Goal: Task Accomplishment & Management: Use online tool/utility

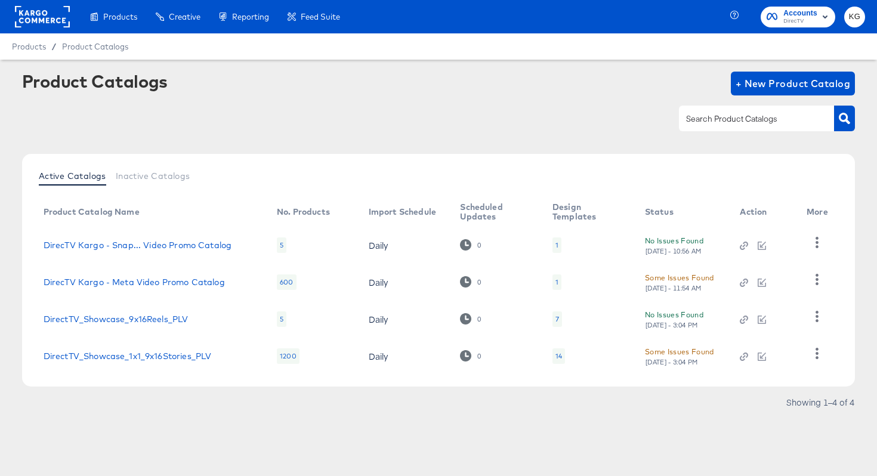
click at [39, 19] on rect at bounding box center [42, 16] width 55 height 21
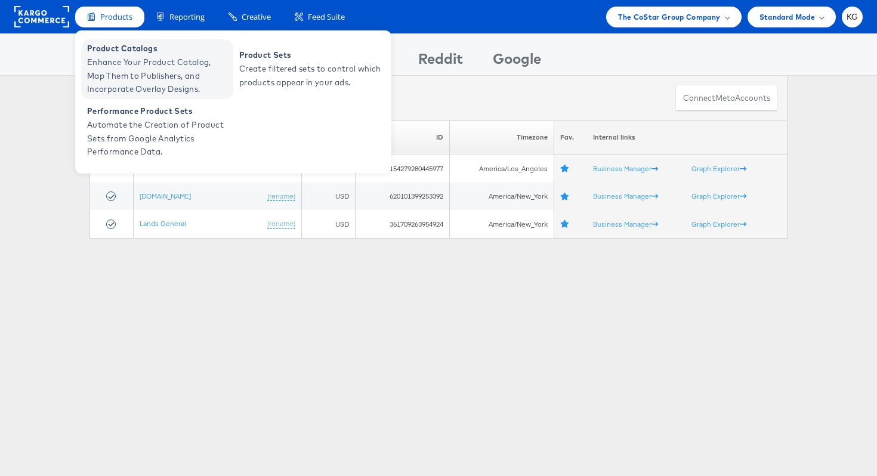
click at [116, 65] on span "Enhance Your Product Catalog, Map Them to Publishers, and Incorporate Overlay D…" at bounding box center [158, 76] width 143 height 41
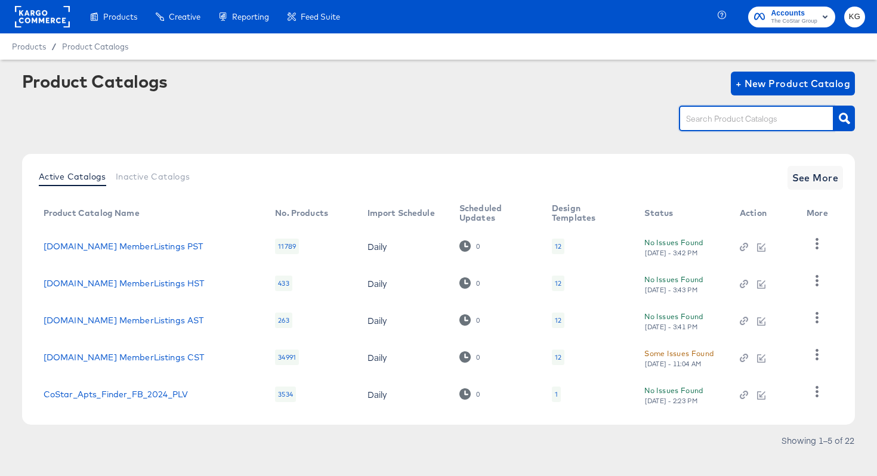
click at [728, 119] on input "text" at bounding box center [747, 119] width 127 height 14
type input "homes"
click at [841, 116] on icon "button" at bounding box center [844, 118] width 11 height 11
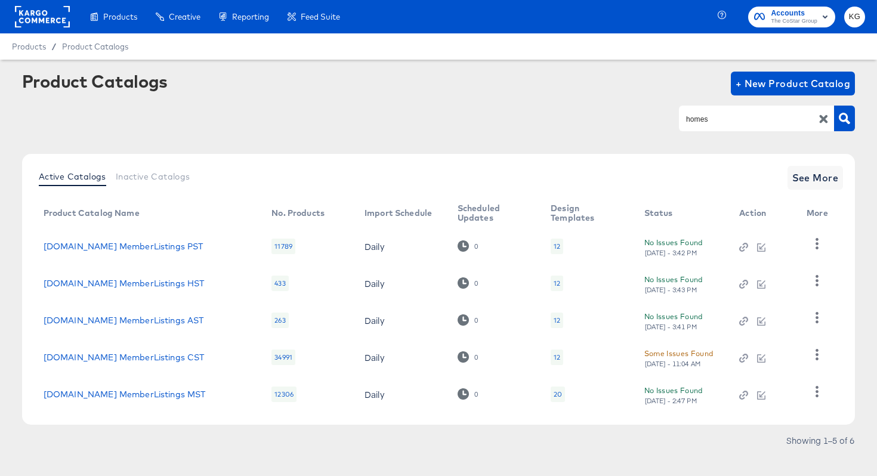
click at [674, 355] on div "Some Issues Found" at bounding box center [679, 353] width 69 height 13
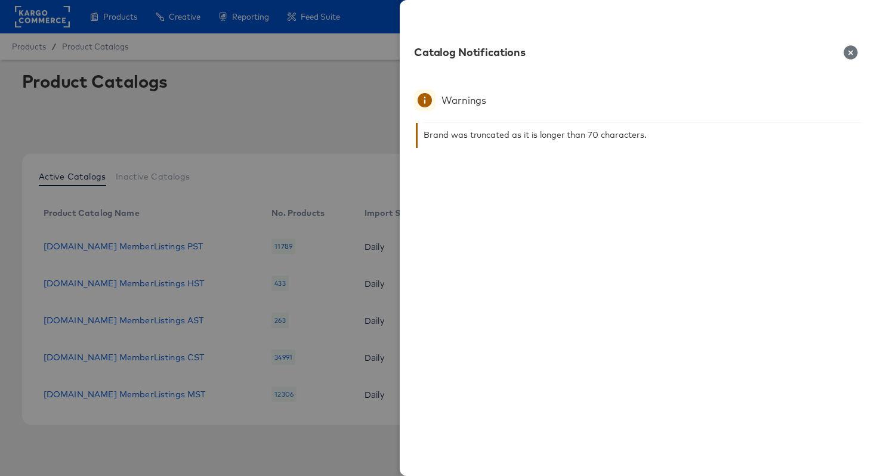
click at [849, 53] on icon "button" at bounding box center [851, 52] width 14 height 14
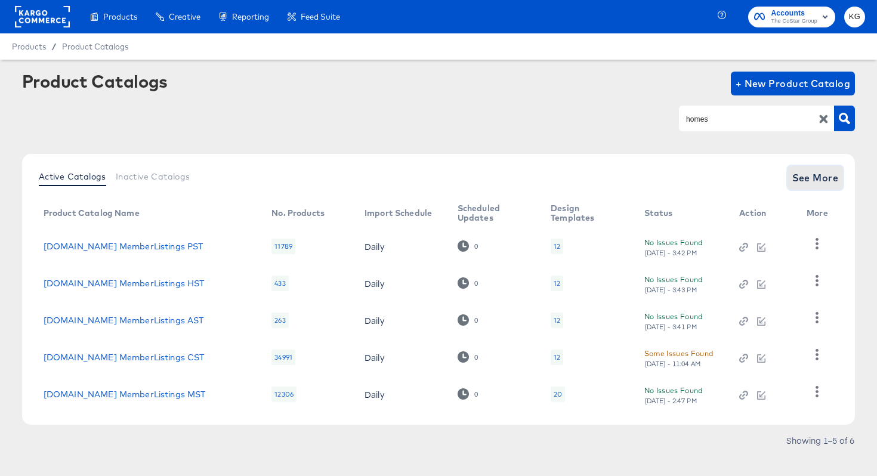
click at [812, 186] on span "See More" at bounding box center [816, 177] width 47 height 17
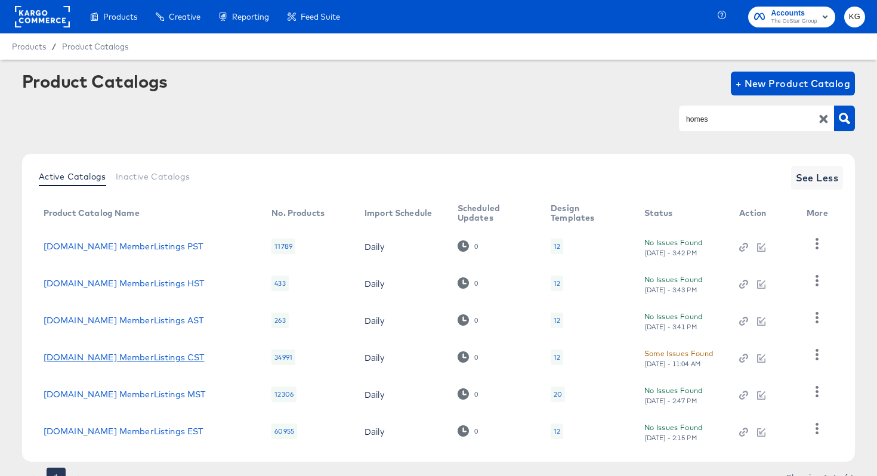
click at [76, 356] on link "[DOMAIN_NAME] MemberListings CST" at bounding box center [124, 358] width 161 height 10
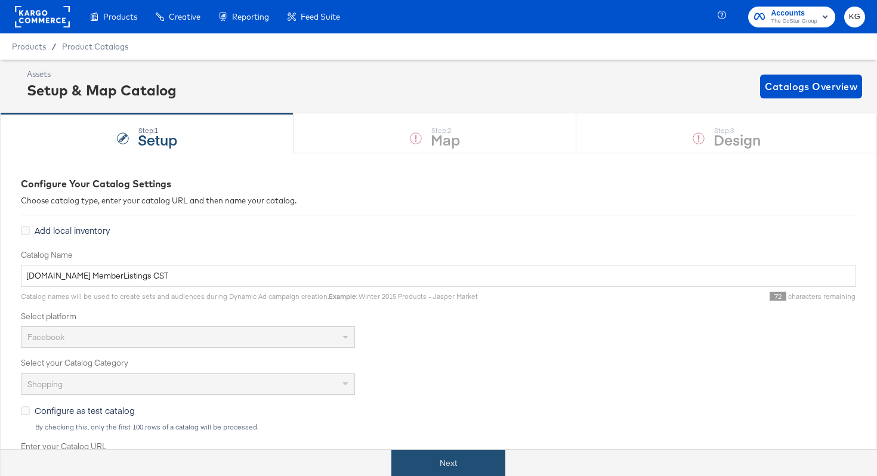
click at [452, 464] on button "Next" at bounding box center [449, 463] width 114 height 27
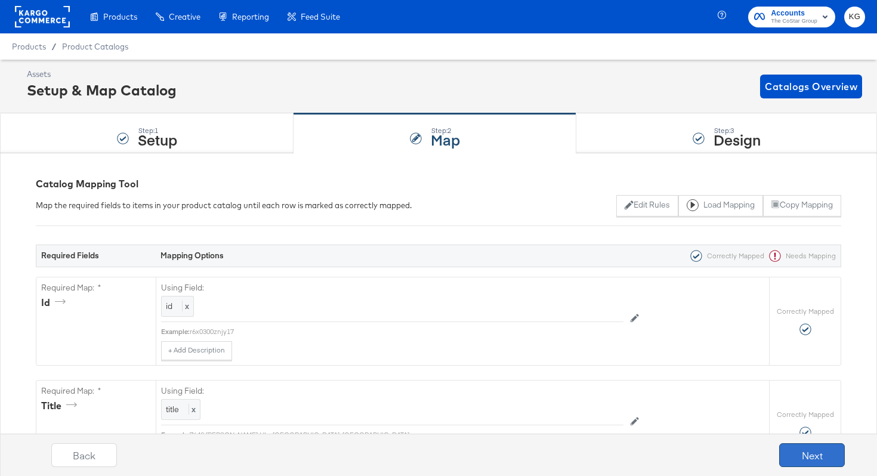
click at [818, 452] on button "Next" at bounding box center [812, 455] width 66 height 24
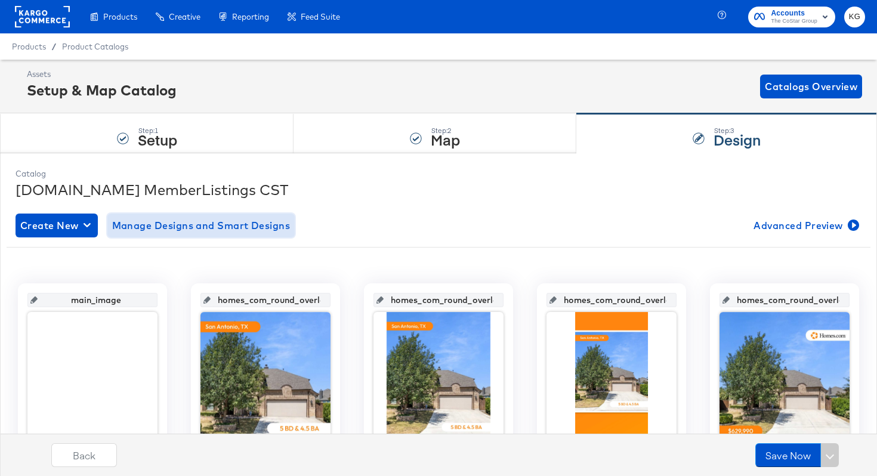
click at [246, 225] on span "Manage Designs and Smart Designs" at bounding box center [201, 225] width 178 height 17
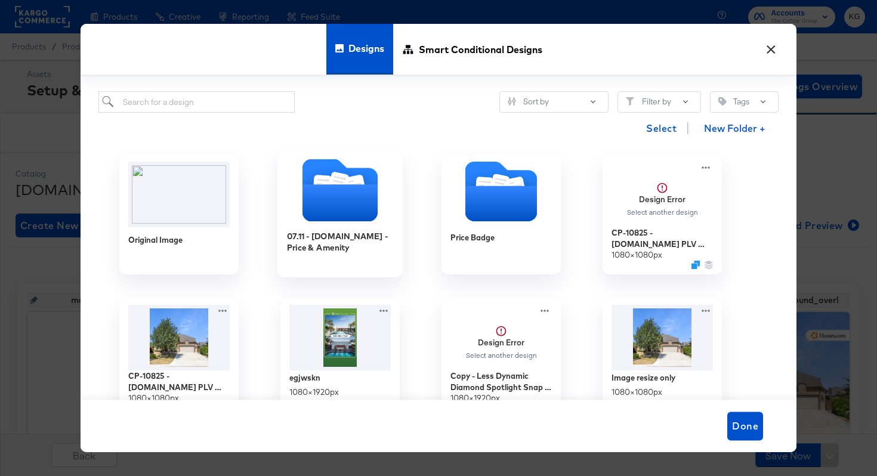
click at [353, 205] on icon "Folder" at bounding box center [340, 203] width 75 height 37
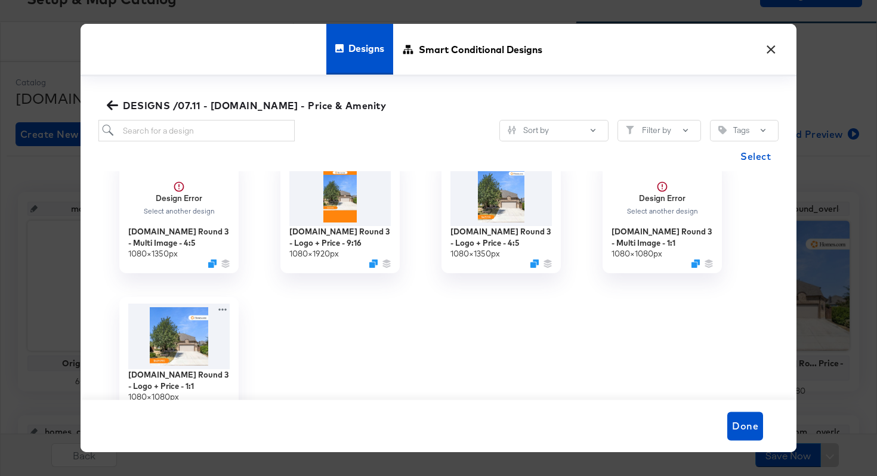
scroll to position [92, 0]
click at [223, 306] on icon at bounding box center [224, 307] width 15 height 13
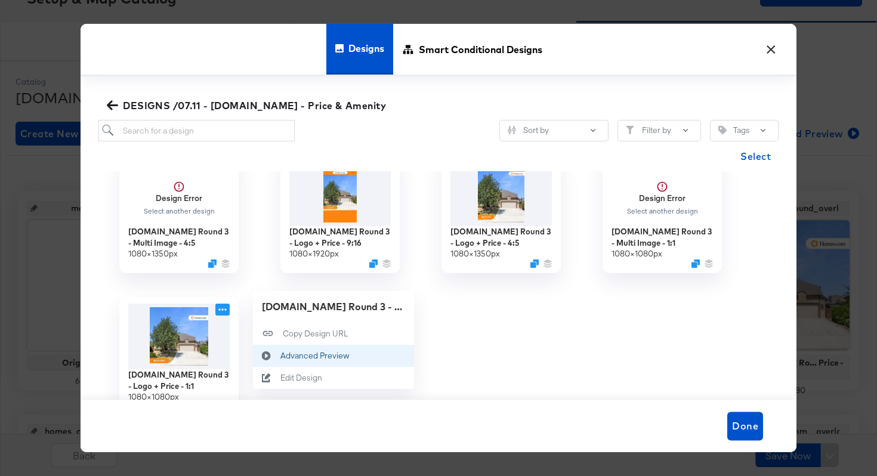
click at [281, 356] on div "Advanced Preview Advanced Preview" at bounding box center [281, 356] width 0 height 0
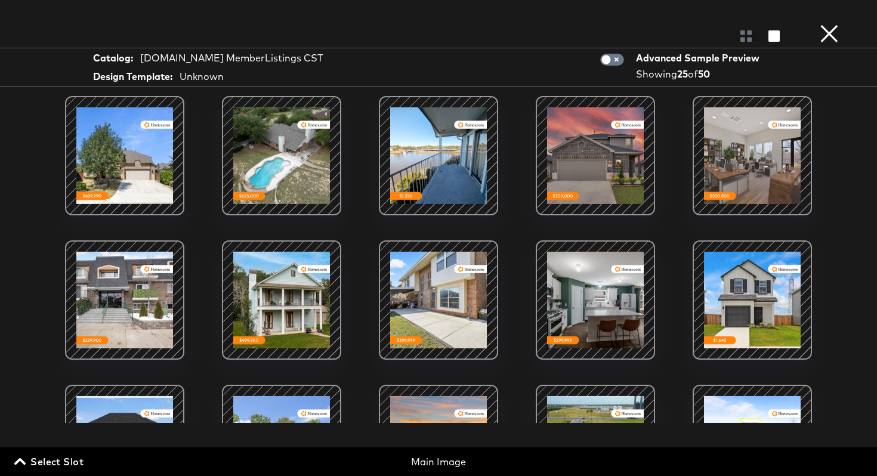
click at [574, 171] on div at bounding box center [595, 155] width 101 height 101
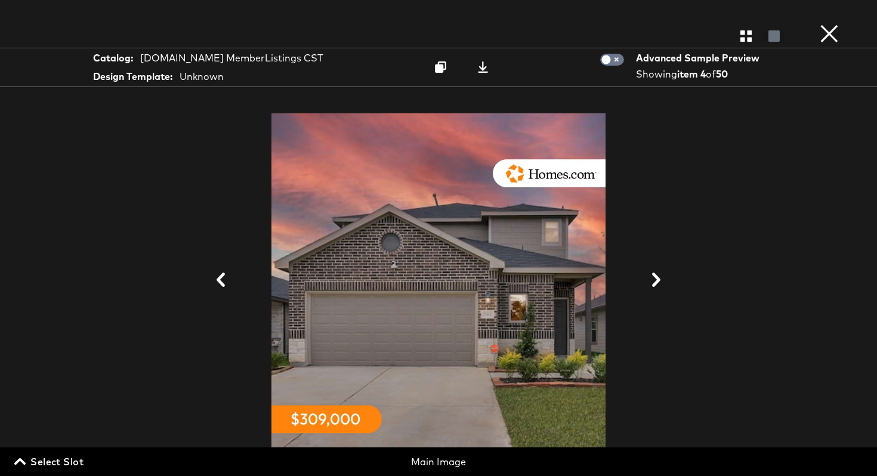
scroll to position [134, 0]
click at [832, 24] on button "×" at bounding box center [830, 12] width 24 height 24
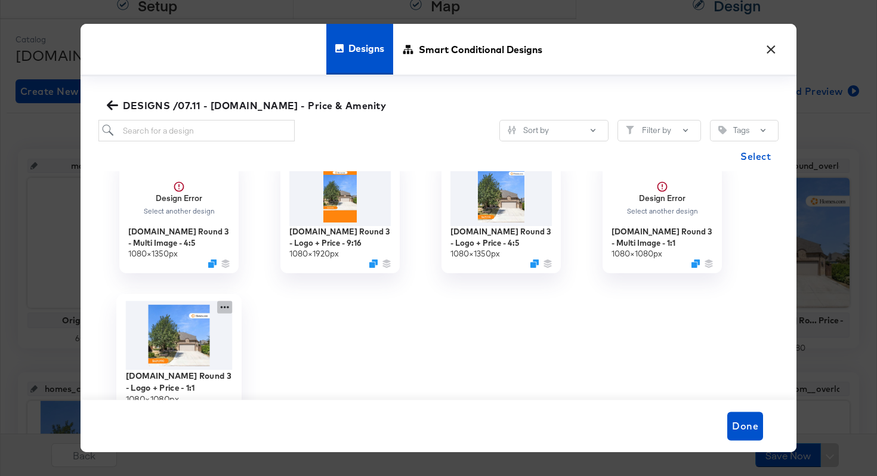
click at [227, 309] on icon at bounding box center [225, 308] width 8 height 2
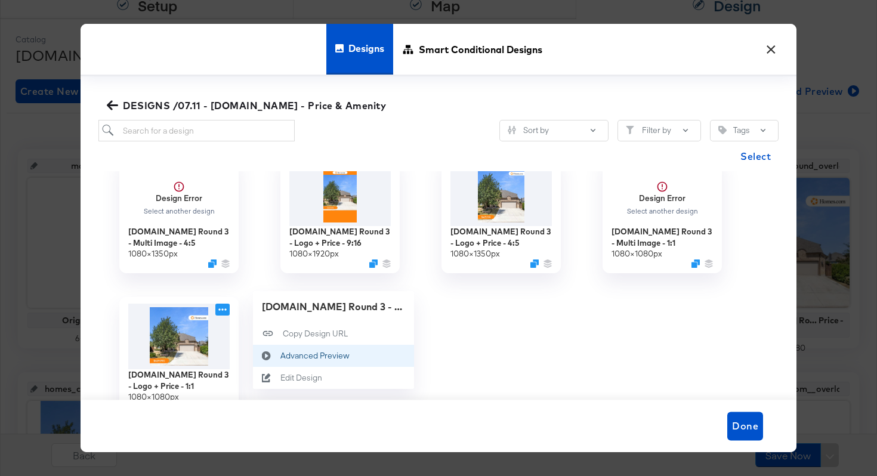
click at [281, 356] on div "Advanced Preview Advanced Preview" at bounding box center [281, 356] width 0 height 0
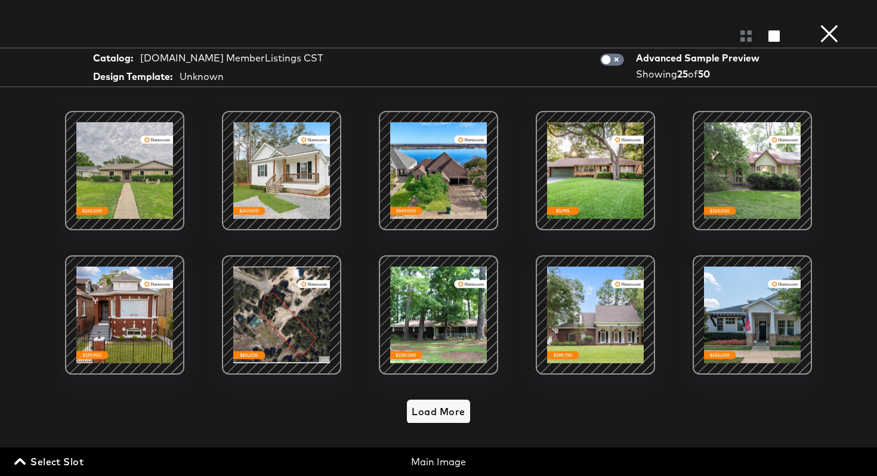
scroll to position [419, 0]
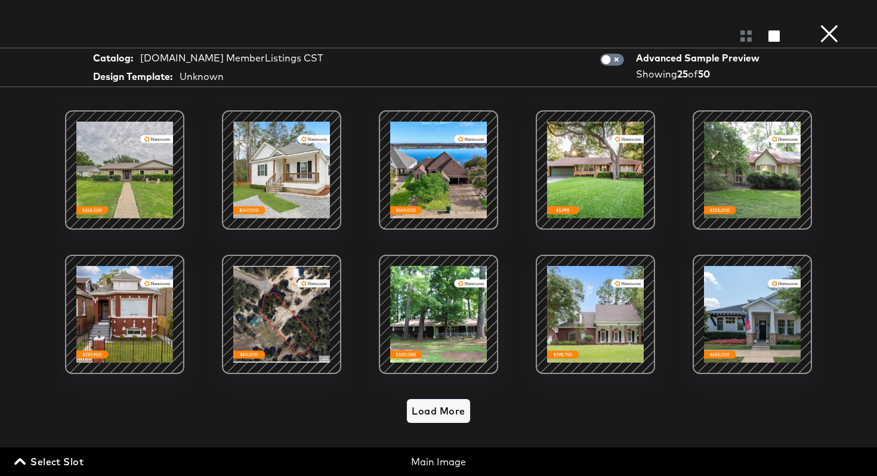
click at [439, 411] on span "Load More" at bounding box center [438, 411] width 53 height 17
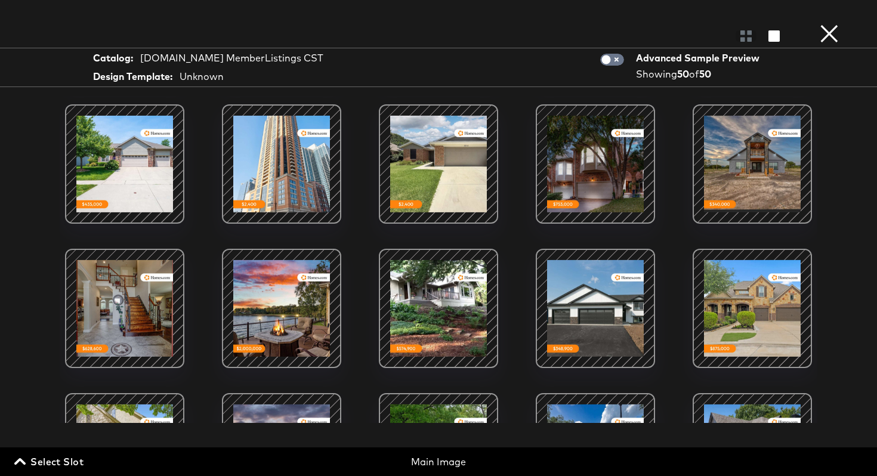
scroll to position [854, 0]
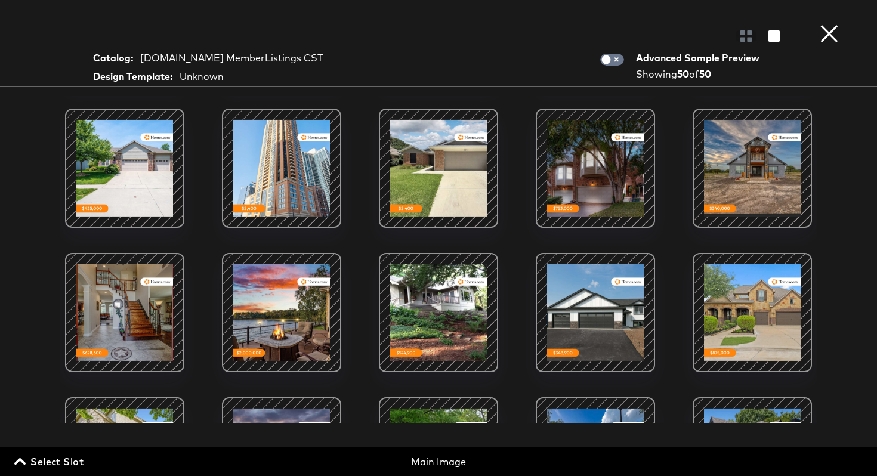
click at [600, 186] on div at bounding box center [595, 168] width 101 height 101
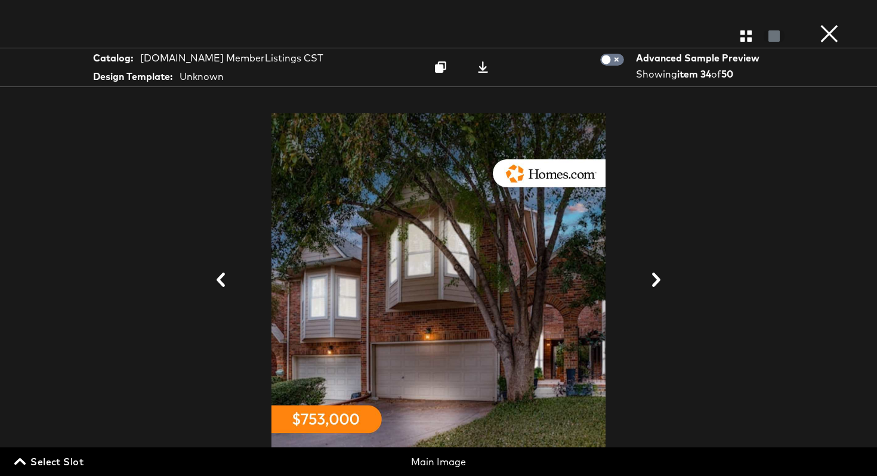
click at [834, 24] on button "×" at bounding box center [830, 12] width 24 height 24
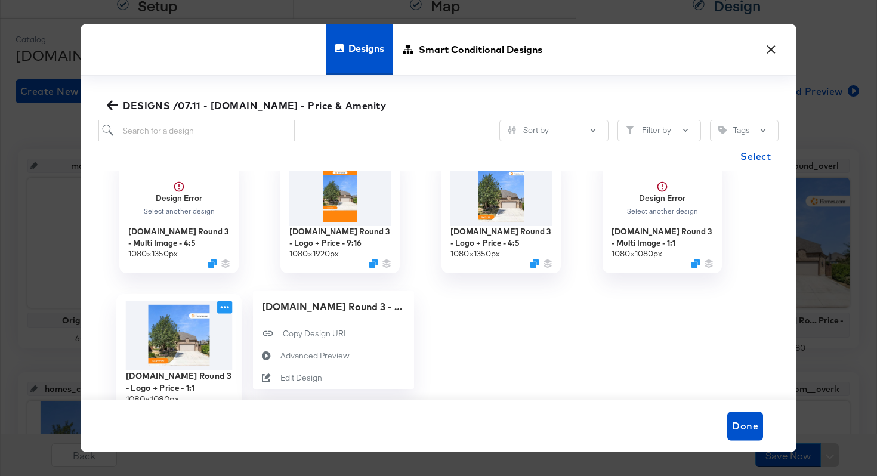
click at [224, 303] on icon at bounding box center [224, 307] width 15 height 13
click at [281, 356] on div "Advanced Preview Advanced Preview" at bounding box center [281, 356] width 0 height 0
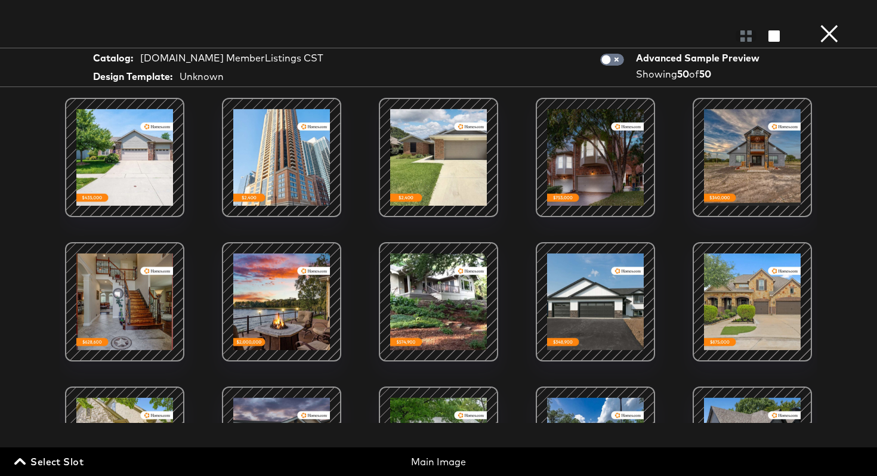
scroll to position [870, 0]
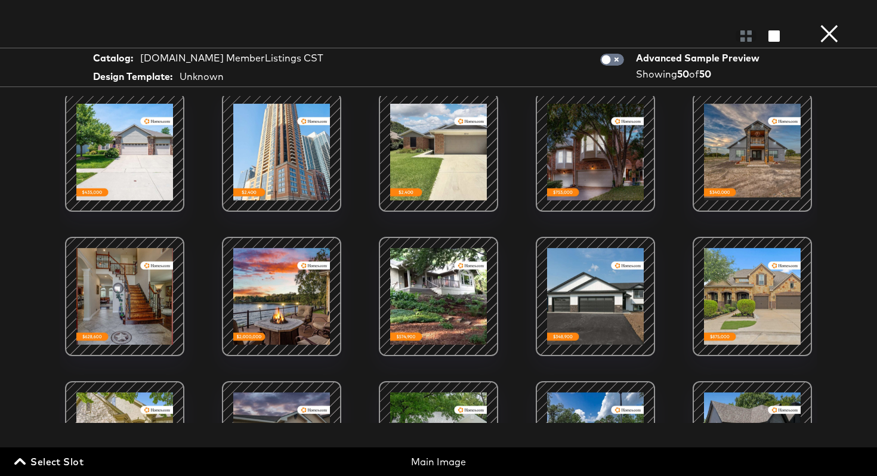
click at [745, 281] on div at bounding box center [752, 296] width 101 height 101
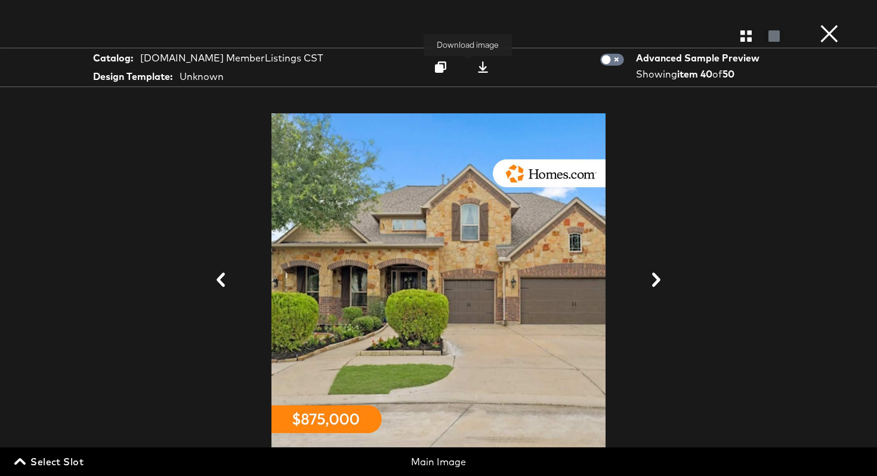
click at [477, 70] on icon at bounding box center [482, 66] width 11 height 11
click at [831, 24] on button "×" at bounding box center [830, 12] width 24 height 24
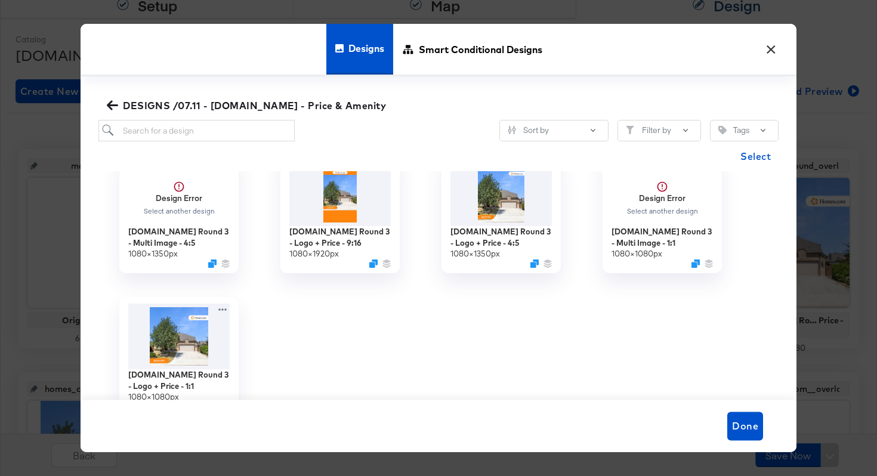
click at [774, 45] on button "×" at bounding box center [770, 46] width 21 height 21
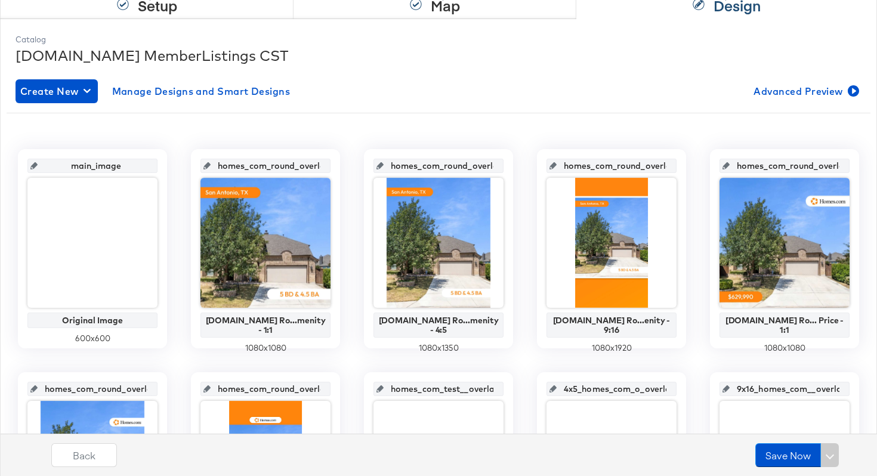
scroll to position [0, 0]
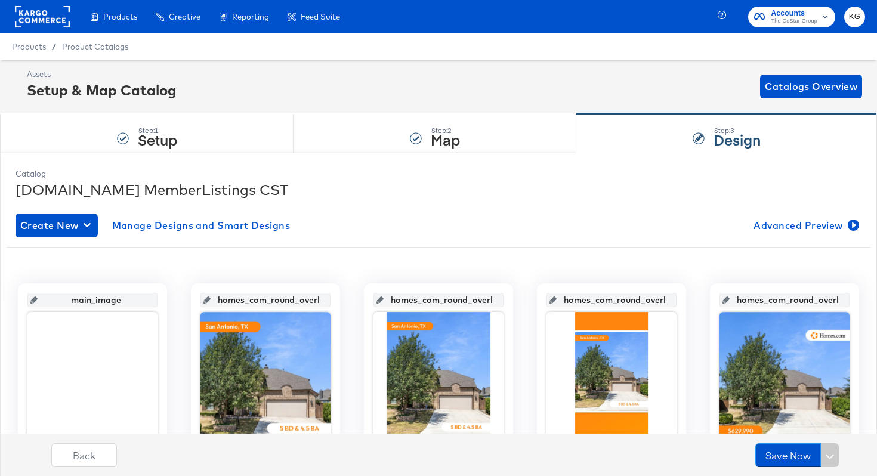
click at [0, 0] on div "Enhance Your Product Catalog, Map Them to Publishers, and Incorporate Overlay D…" at bounding box center [0, 0] width 0 height 0
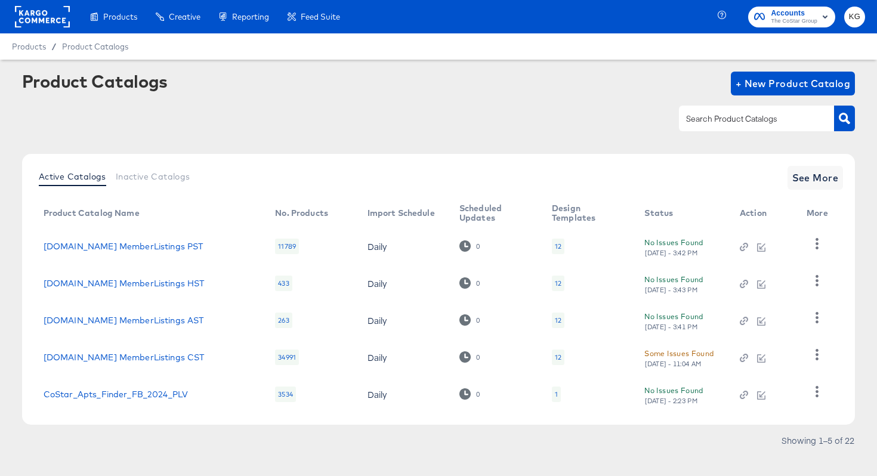
click at [719, 120] on input "text" at bounding box center [747, 119] width 127 height 14
type input "MST"
click at [846, 117] on icon "button" at bounding box center [844, 118] width 11 height 11
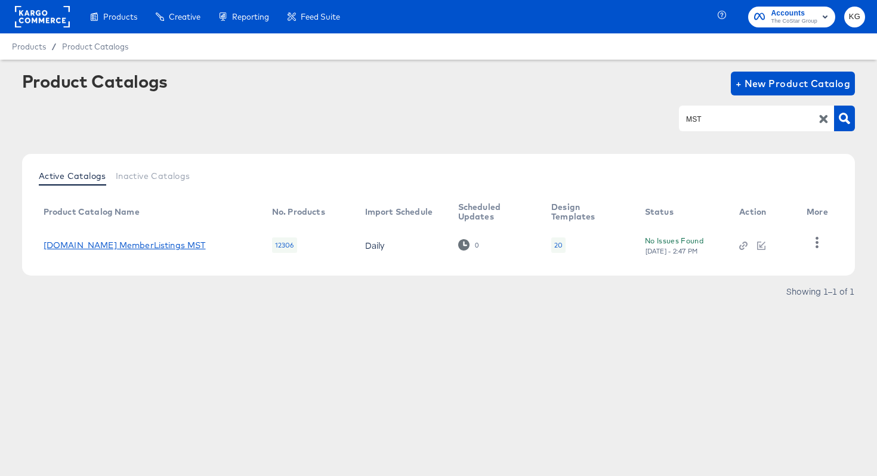
click at [125, 245] on link "[DOMAIN_NAME] MemberListings MST" at bounding box center [125, 246] width 162 height 10
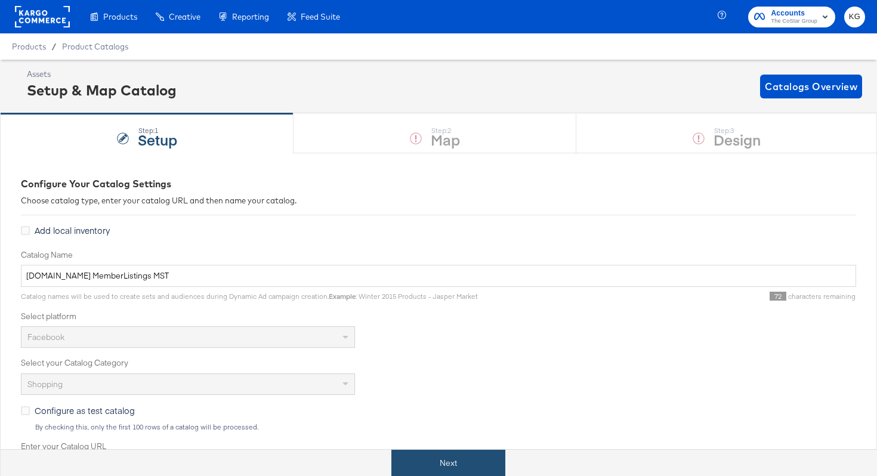
click at [417, 469] on button "Next" at bounding box center [449, 463] width 114 height 27
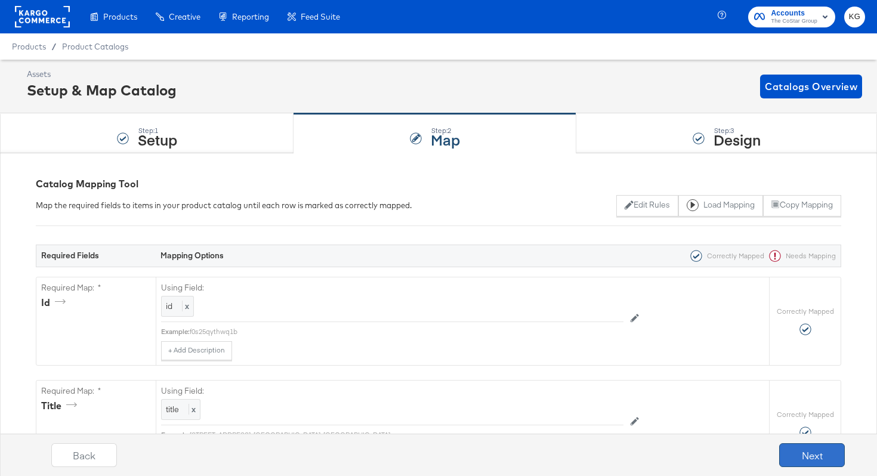
click at [814, 460] on button "Next" at bounding box center [812, 455] width 66 height 24
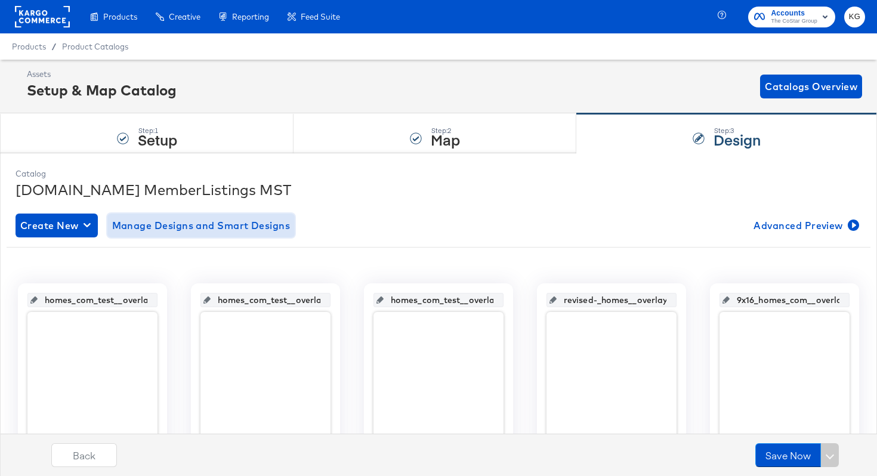
click at [177, 231] on span "Manage Designs and Smart Designs" at bounding box center [201, 225] width 178 height 17
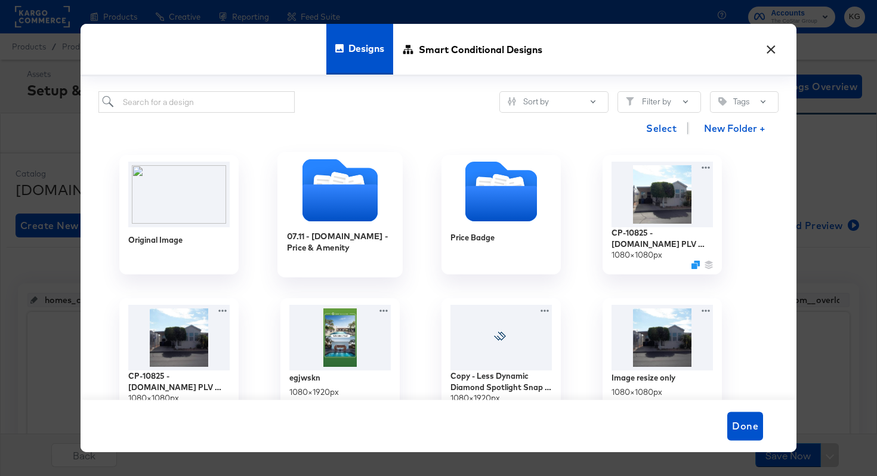
click at [316, 196] on icon "Folder" at bounding box center [340, 203] width 75 height 37
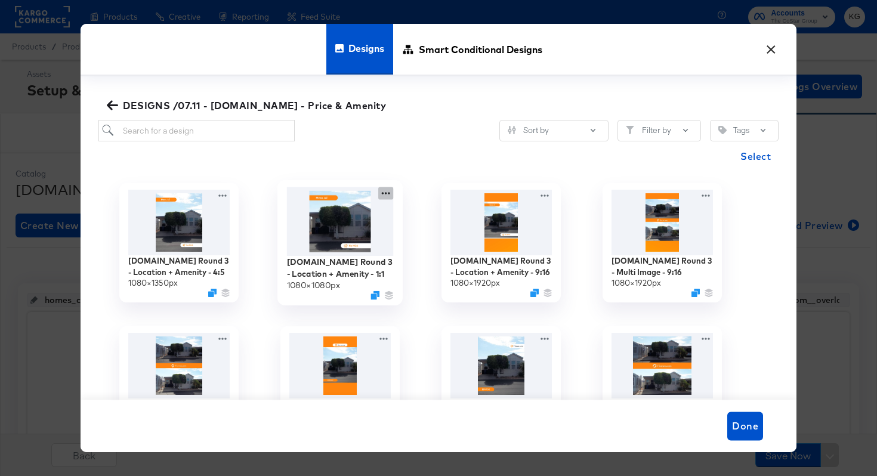
click at [387, 191] on icon at bounding box center [385, 193] width 15 height 13
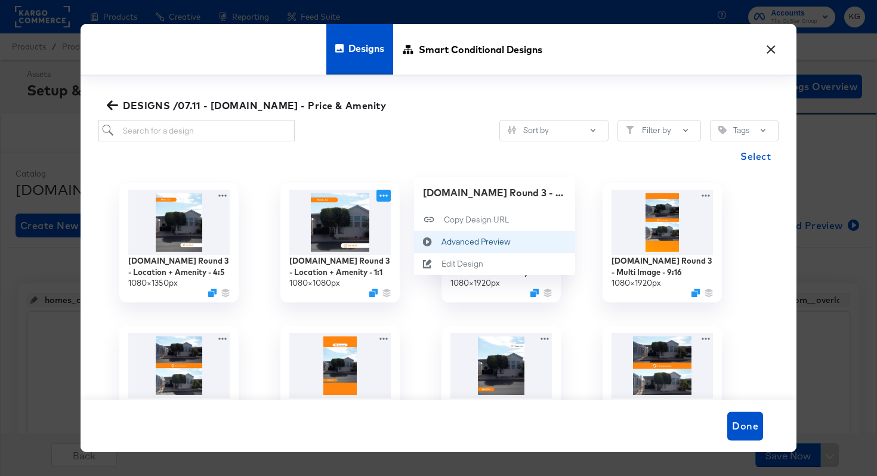
click at [442, 242] on div "Advanced Preview Advanced Preview" at bounding box center [442, 242] width 0 height 0
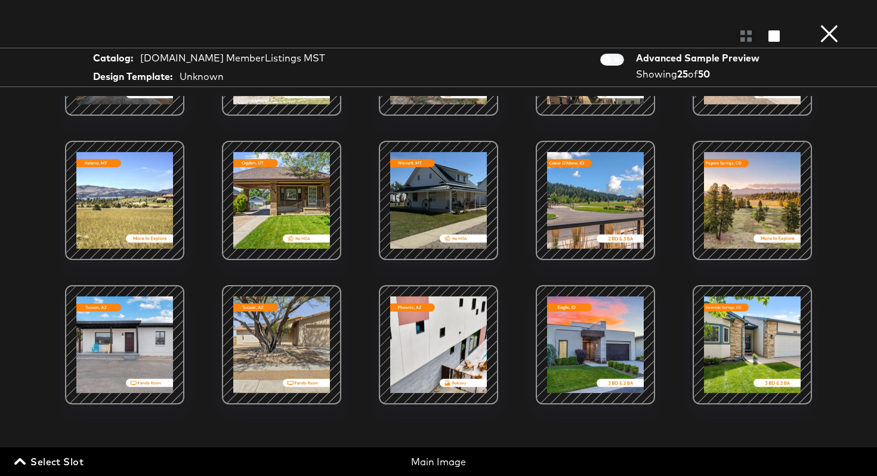
scroll to position [419, 0]
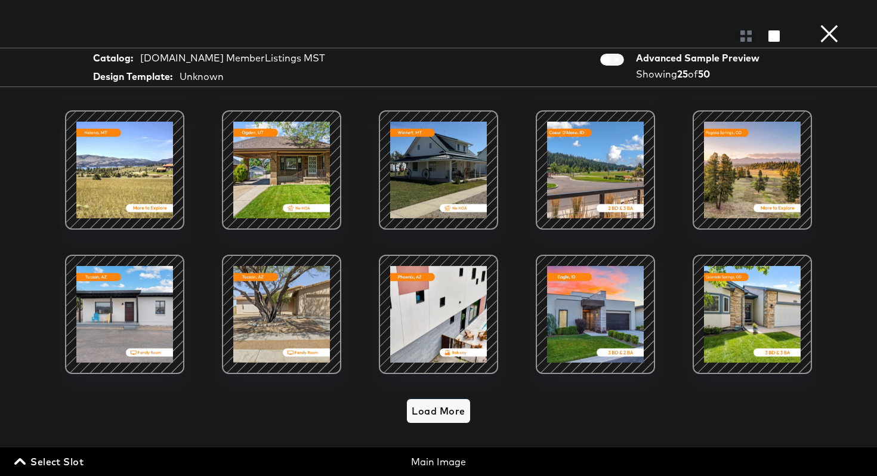
click at [446, 414] on span "Load More" at bounding box center [438, 411] width 53 height 17
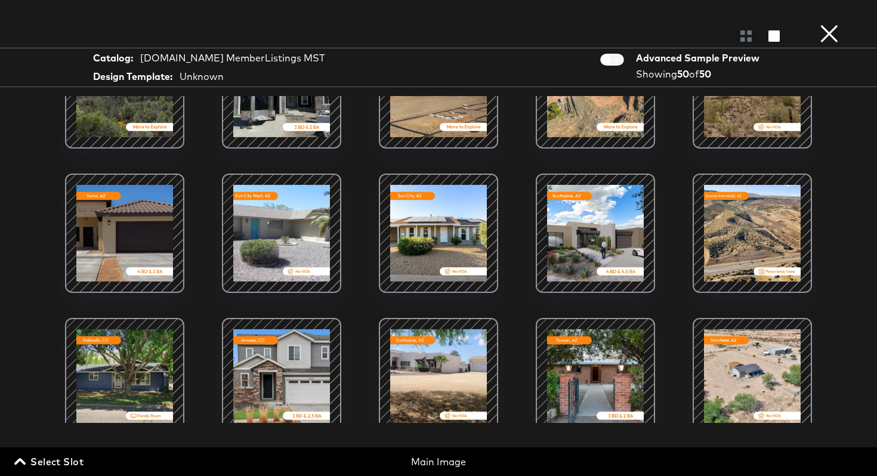
scroll to position [1092, 0]
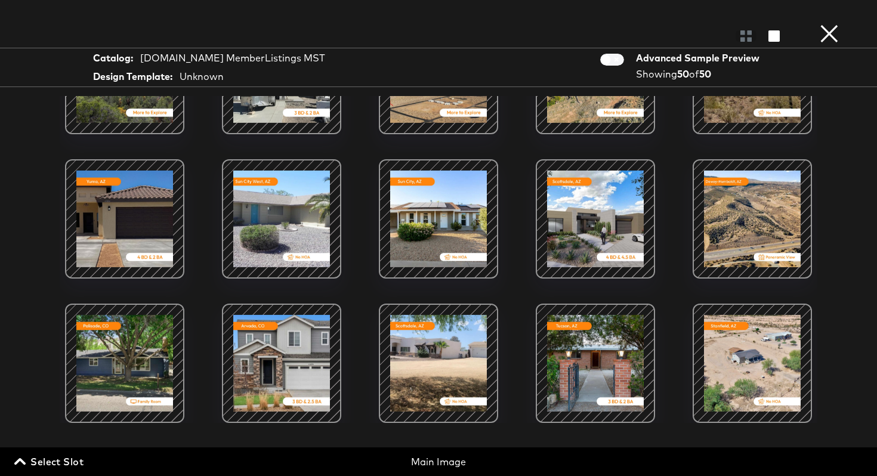
click at [278, 351] on div at bounding box center [281, 363] width 101 height 101
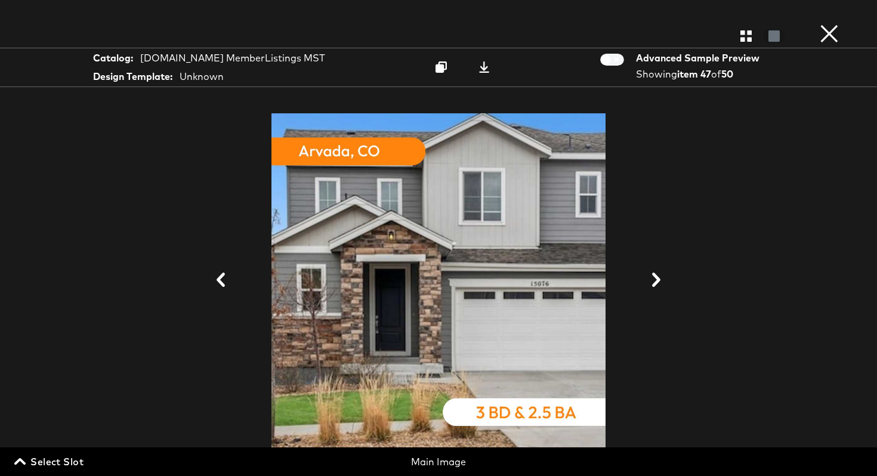
click at [834, 24] on button "×" at bounding box center [830, 12] width 24 height 24
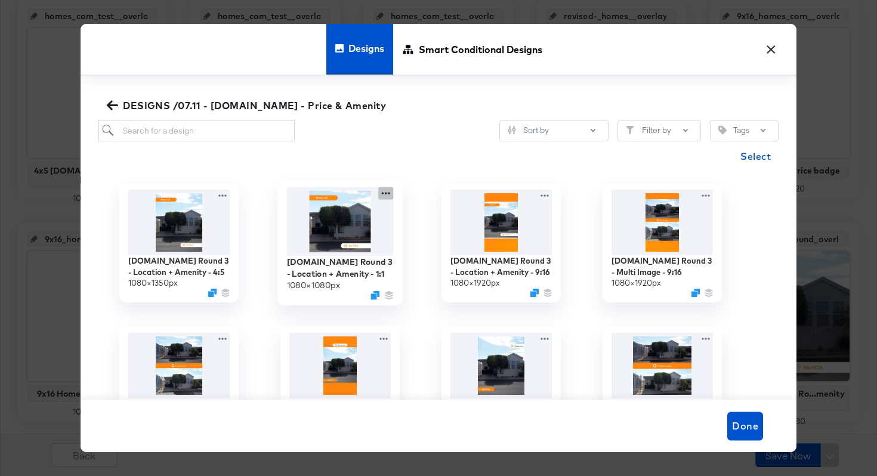
click at [387, 192] on icon at bounding box center [385, 193] width 15 height 13
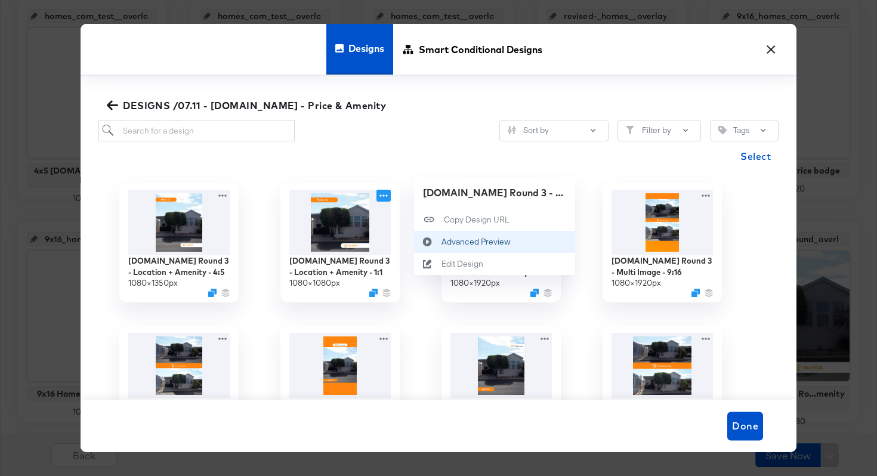
click at [442, 242] on div "Advanced Preview Advanced Preview" at bounding box center [442, 242] width 0 height 0
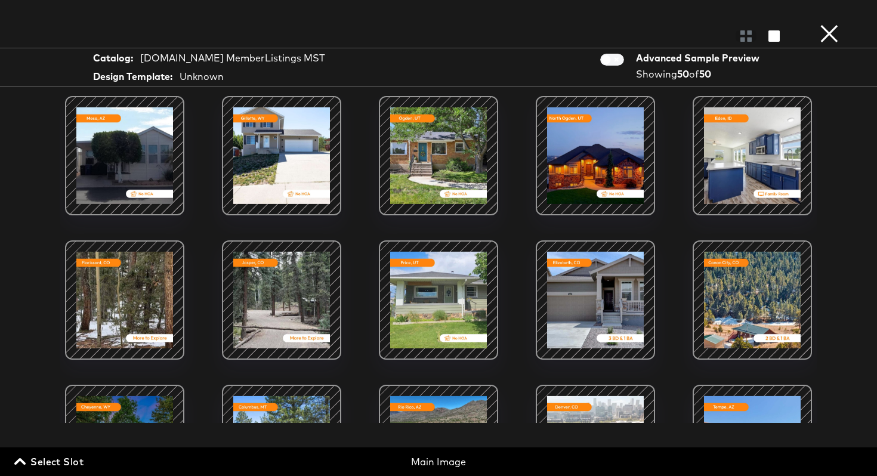
click at [585, 162] on div at bounding box center [595, 155] width 101 height 101
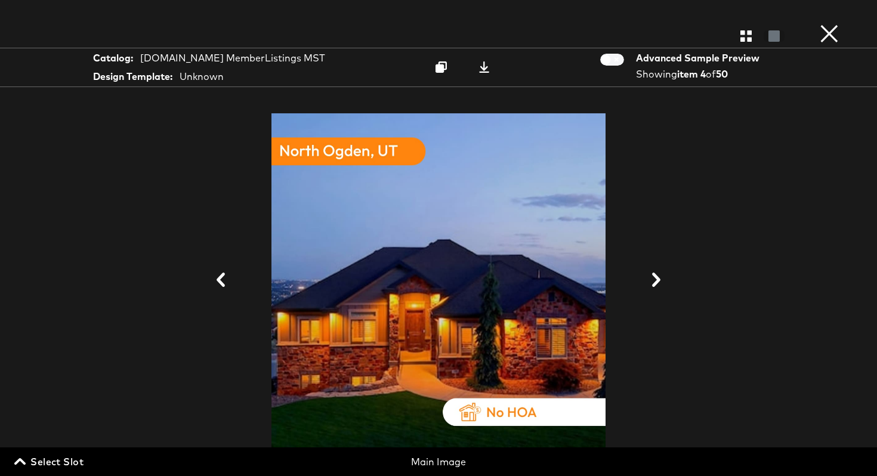
click at [829, 24] on button "×" at bounding box center [830, 12] width 24 height 24
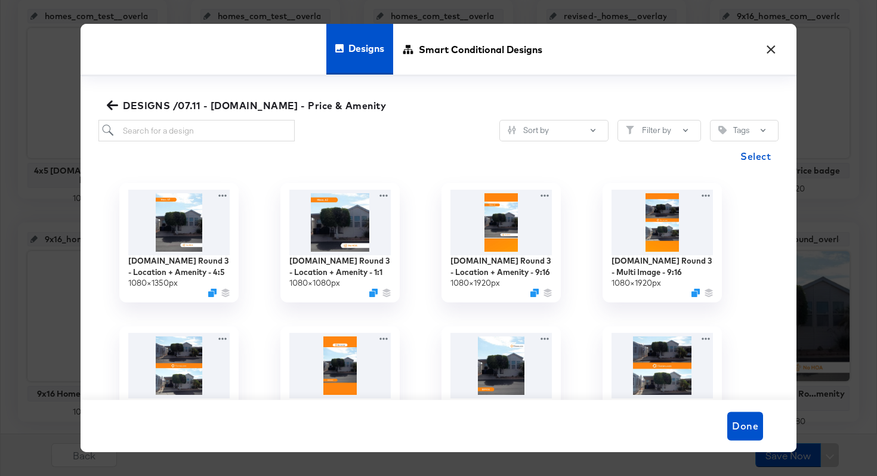
click at [773, 51] on button "×" at bounding box center [770, 46] width 21 height 21
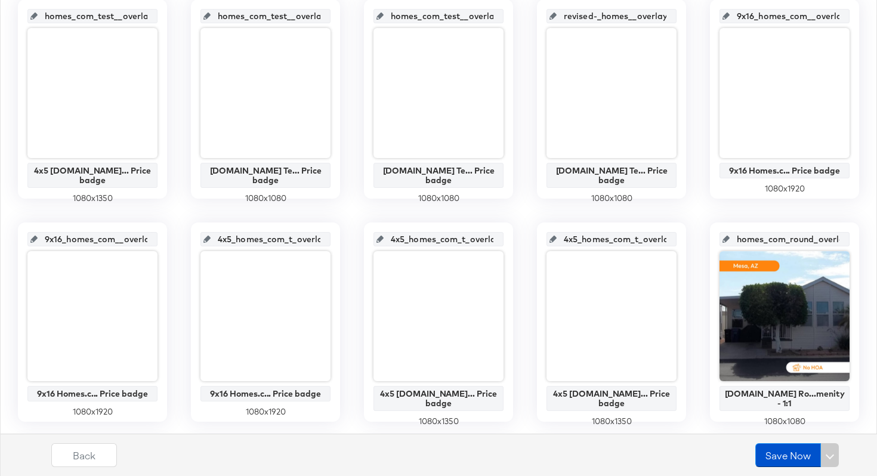
scroll to position [0, 0]
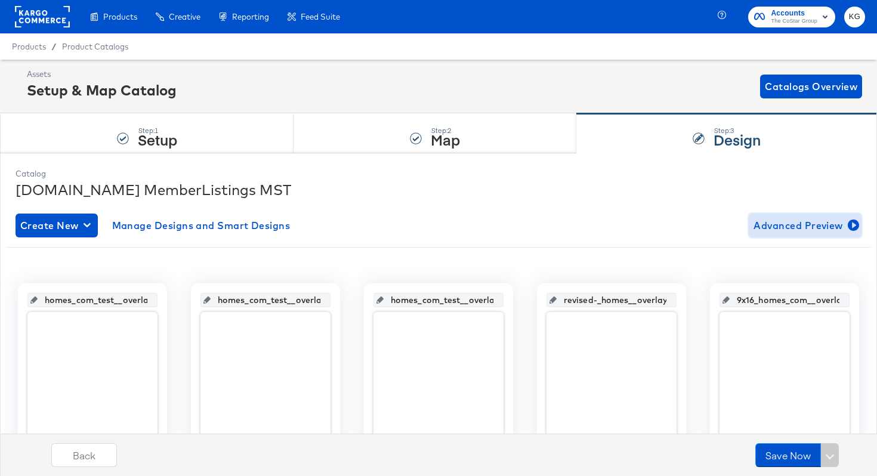
click at [772, 232] on span "Advanced Preview" at bounding box center [805, 225] width 103 height 17
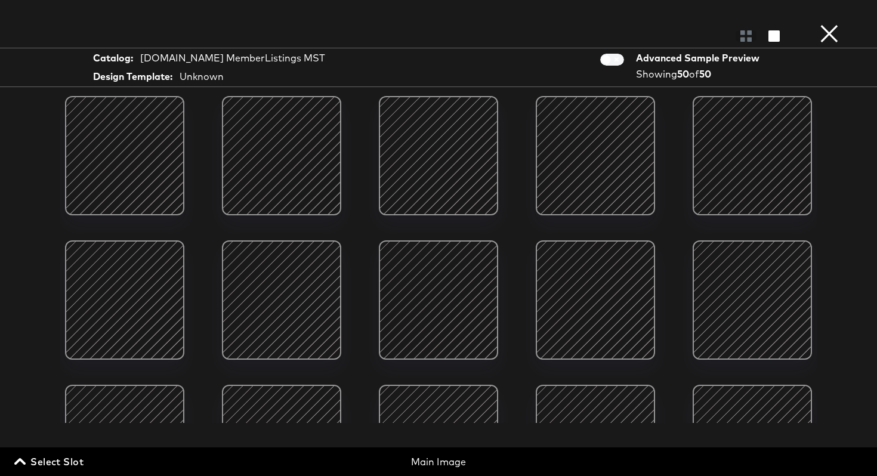
click at [829, 24] on button "×" at bounding box center [830, 12] width 24 height 24
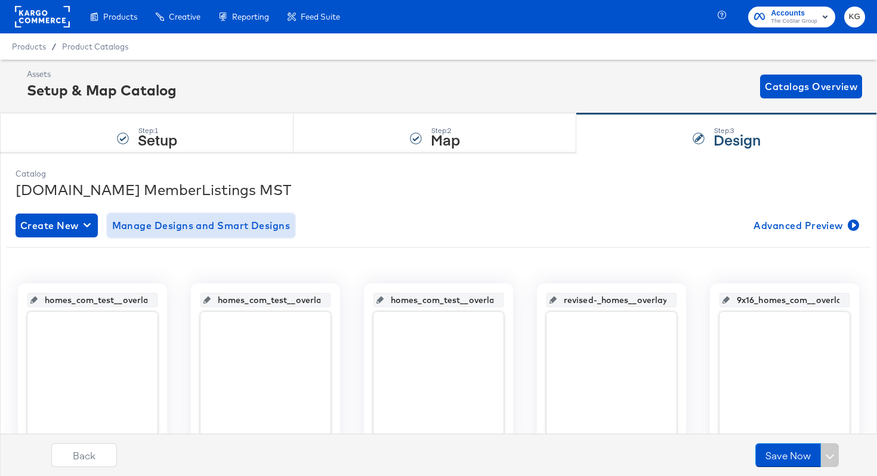
click at [238, 230] on span "Manage Designs and Smart Designs" at bounding box center [201, 225] width 178 height 17
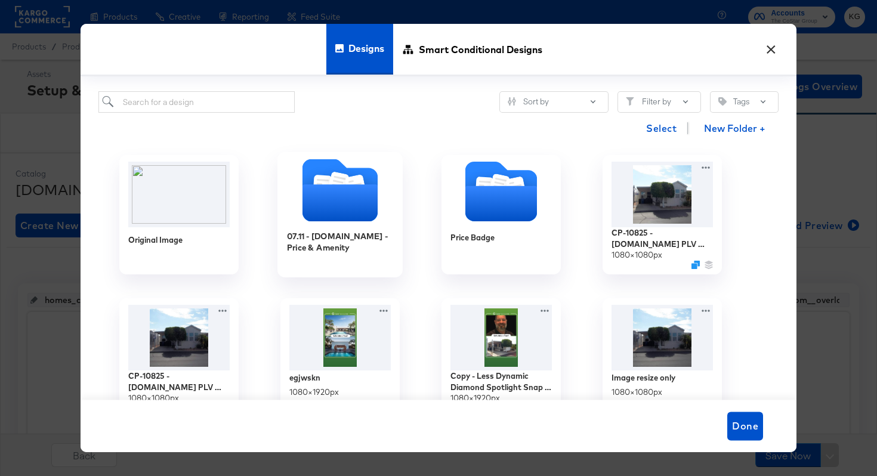
click at [338, 196] on icon "Folder" at bounding box center [340, 203] width 75 height 37
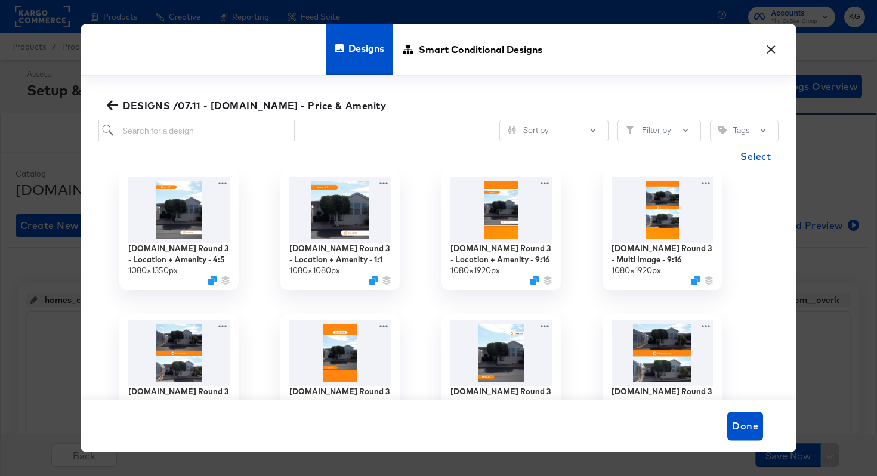
scroll to position [14, 0]
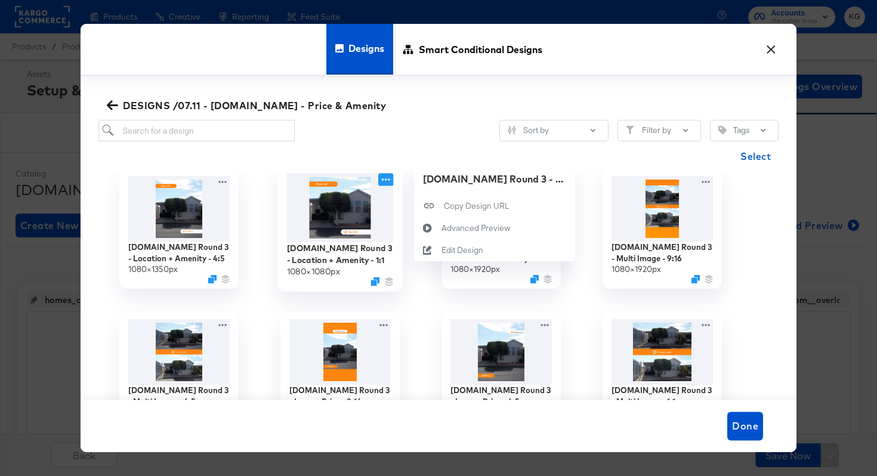
click at [386, 180] on icon at bounding box center [386, 180] width 8 height 2
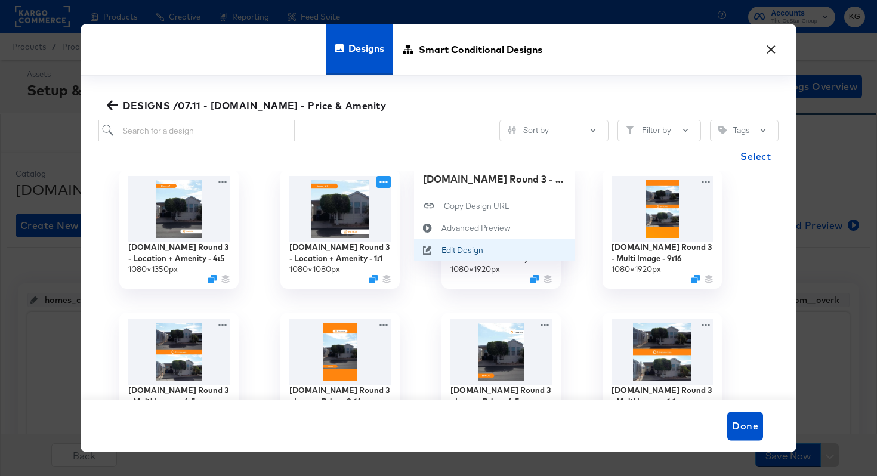
click at [442, 251] on div "Edit Design Edit Design" at bounding box center [442, 251] width 0 height 0
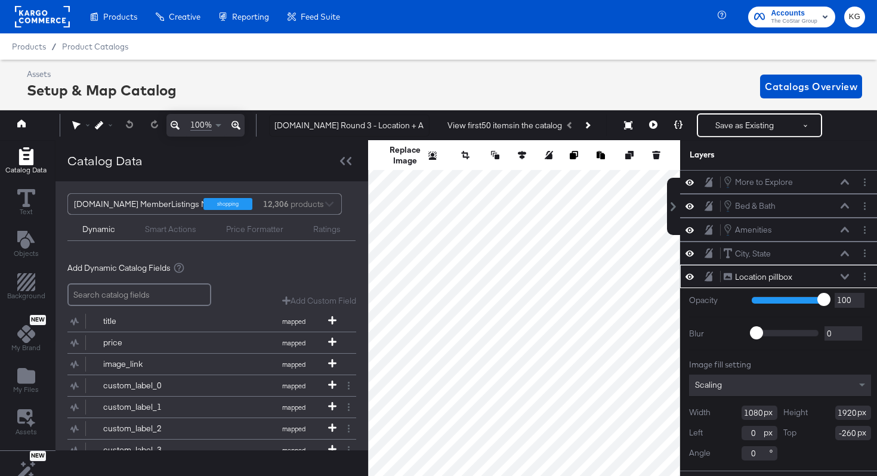
scroll to position [0, 3]
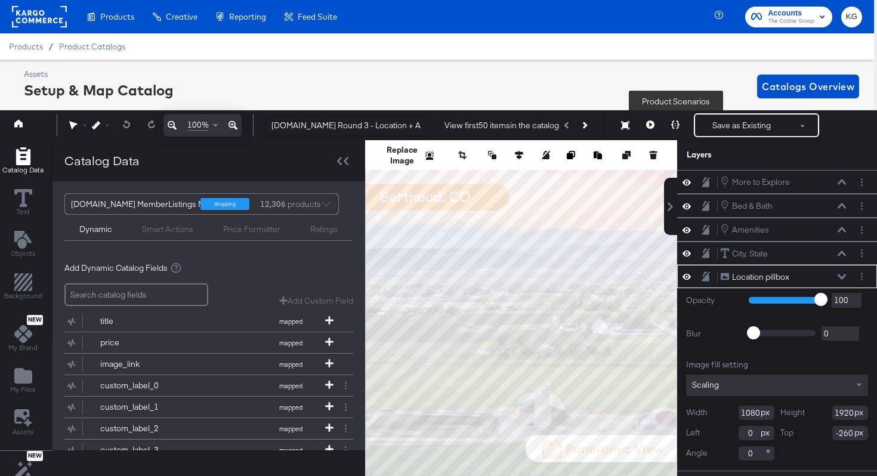
click at [676, 125] on icon at bounding box center [675, 125] width 8 height 8
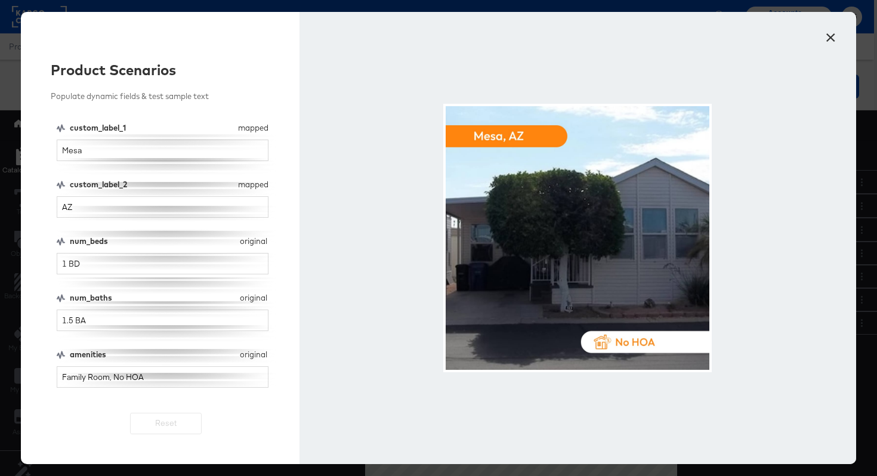
click at [620, 273] on div at bounding box center [577, 238] width 269 height 269
click at [832, 40] on button "×" at bounding box center [830, 34] width 21 height 21
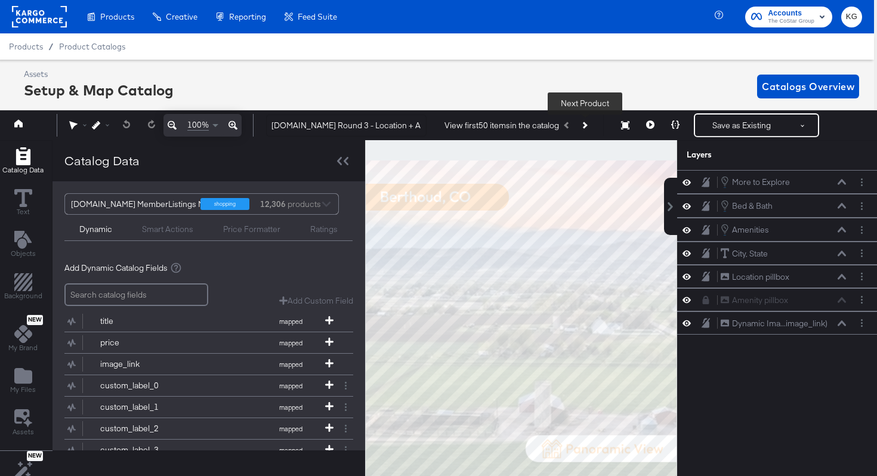
click at [587, 127] on button "Next Product" at bounding box center [584, 125] width 17 height 21
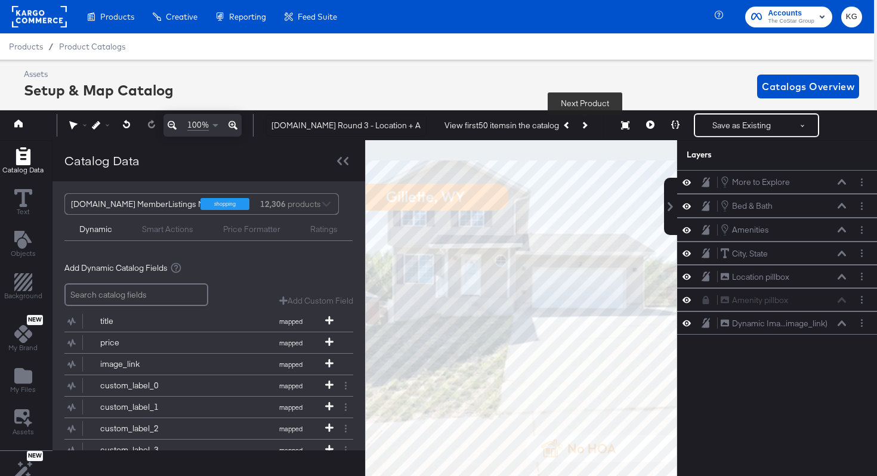
click at [587, 127] on button "Next Product" at bounding box center [584, 125] width 17 height 21
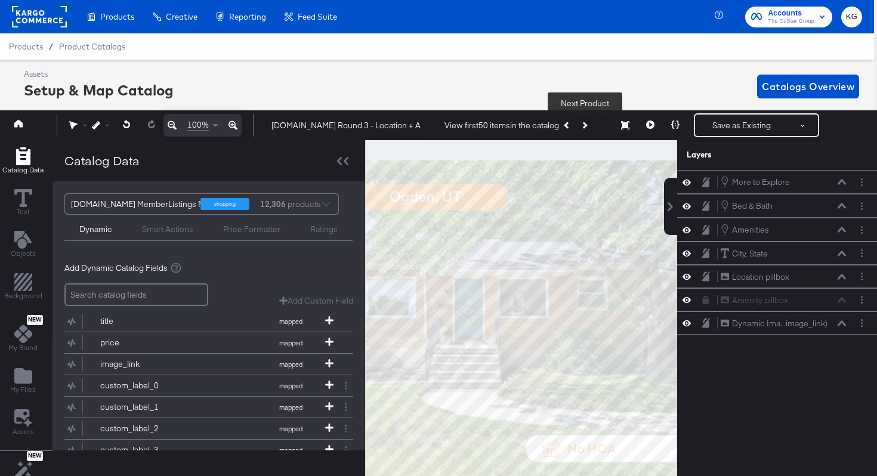
click at [587, 128] on button "Next Product" at bounding box center [584, 125] width 17 height 21
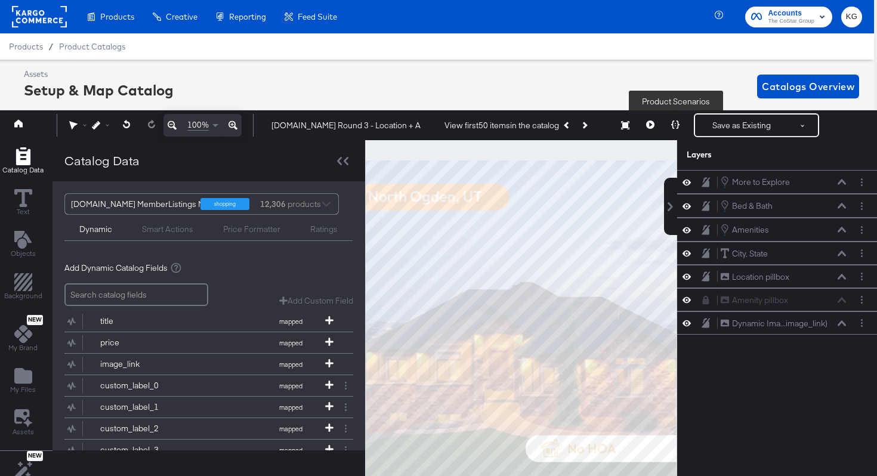
click at [676, 128] on icon at bounding box center [675, 125] width 8 height 8
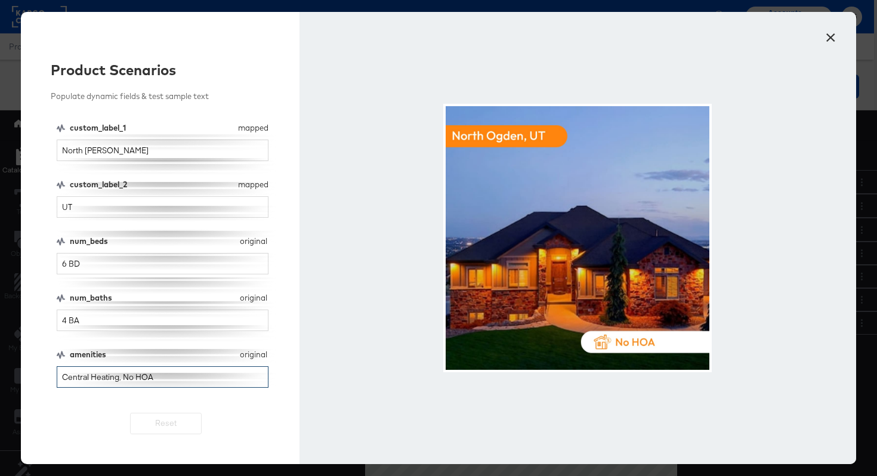
drag, startPoint x: 177, startPoint y: 379, endPoint x: 38, endPoint y: 365, distance: 139.8
click at [38, 365] on div "Product Scenarios Populate dynamic fields & test sample text custom_label_1 map…" at bounding box center [160, 238] width 279 height 452
type input "Panoramic"
click at [531, 260] on div at bounding box center [577, 238] width 269 height 269
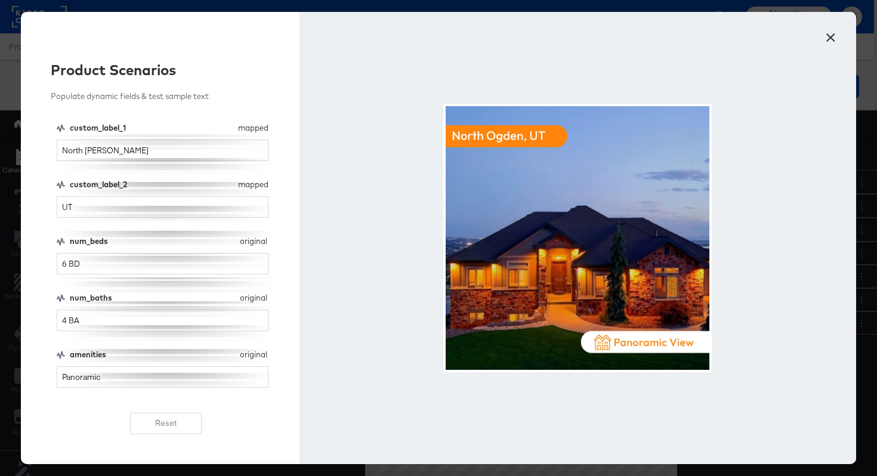
click at [0, 0] on div "× Product Scenarios Populate dynamic fields & test sample text custom_label_1 m…" at bounding box center [438, 238] width 877 height 476
click at [833, 35] on button "×" at bounding box center [830, 34] width 21 height 21
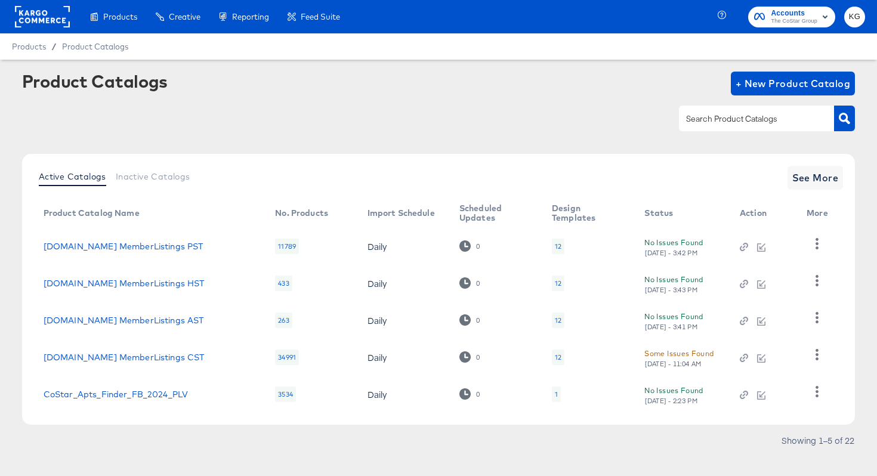
click at [754, 116] on input "text" at bounding box center [747, 119] width 127 height 14
type input "MST"
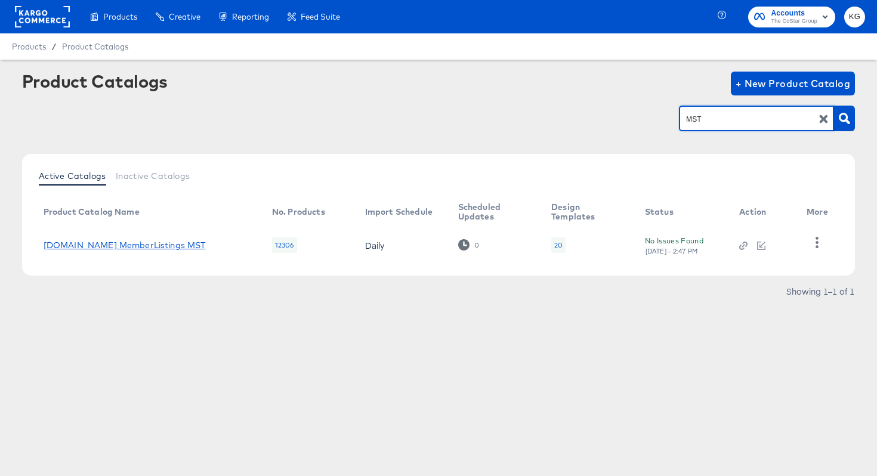
click at [139, 245] on link "[DOMAIN_NAME] MemberListings MST" at bounding box center [125, 246] width 162 height 10
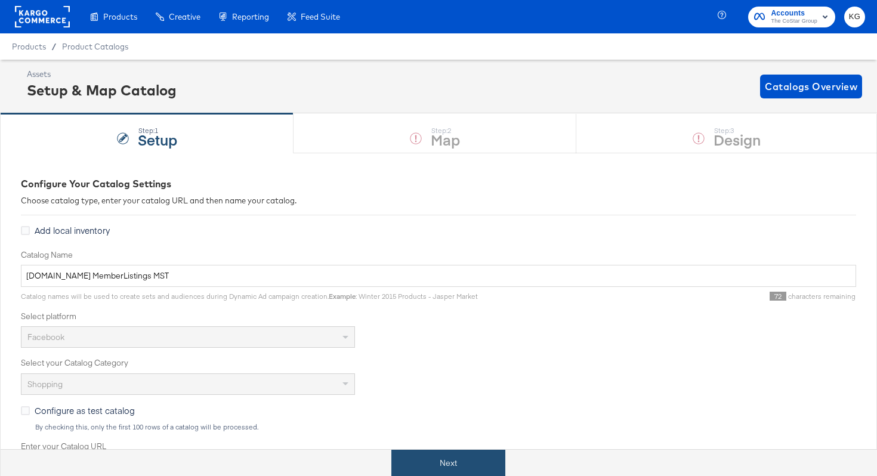
click at [450, 460] on button "Next" at bounding box center [449, 463] width 114 height 27
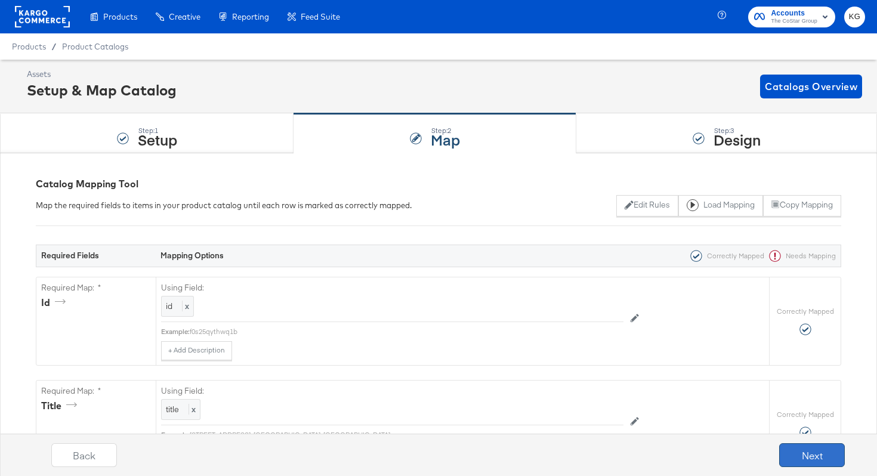
click at [797, 449] on button "Next" at bounding box center [812, 455] width 66 height 24
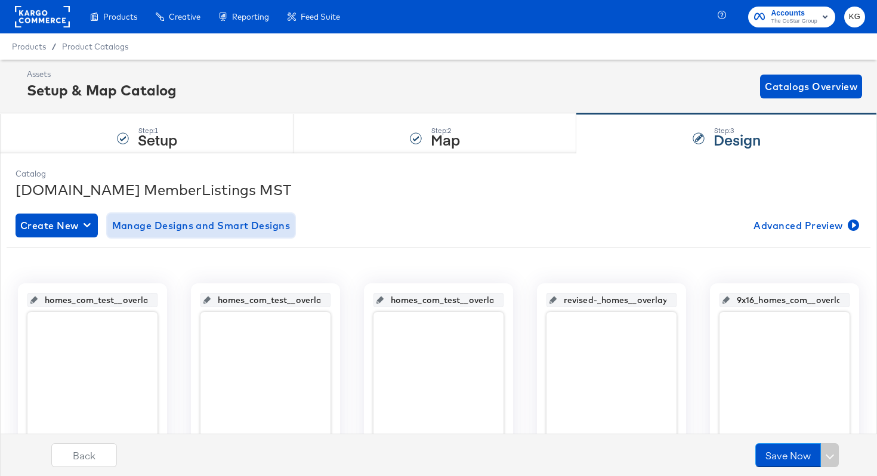
click at [230, 221] on span "Manage Designs and Smart Designs" at bounding box center [201, 225] width 178 height 17
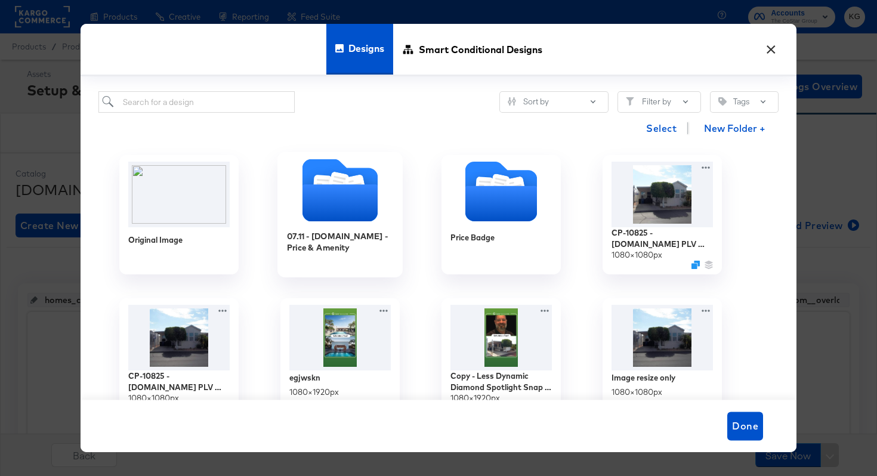
click at [349, 207] on icon "Folder" at bounding box center [340, 203] width 75 height 37
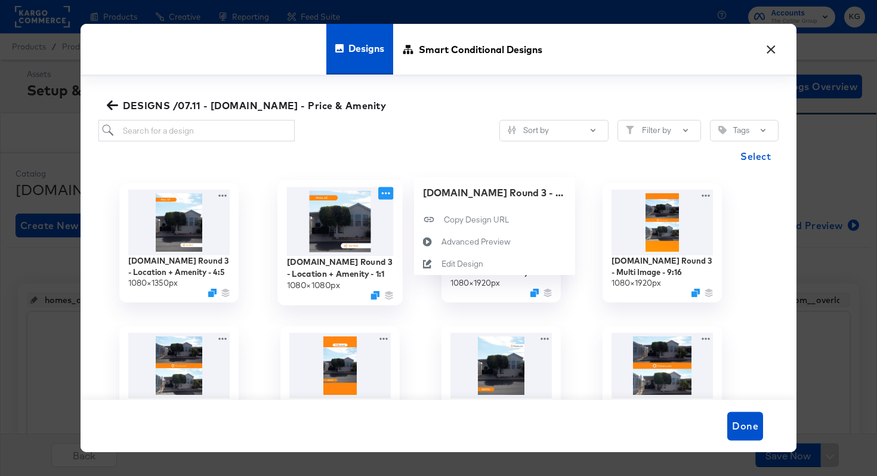
click at [387, 192] on icon at bounding box center [385, 193] width 15 height 13
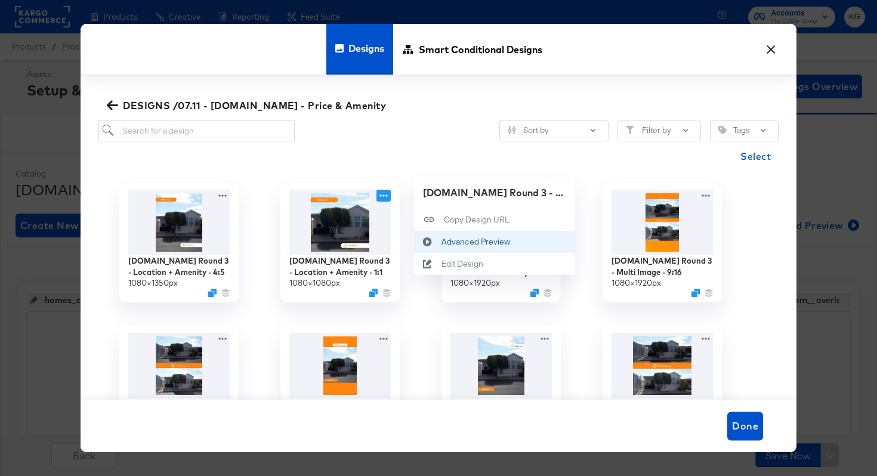
click at [442, 242] on div "Advanced Preview Advanced Preview" at bounding box center [442, 242] width 0 height 0
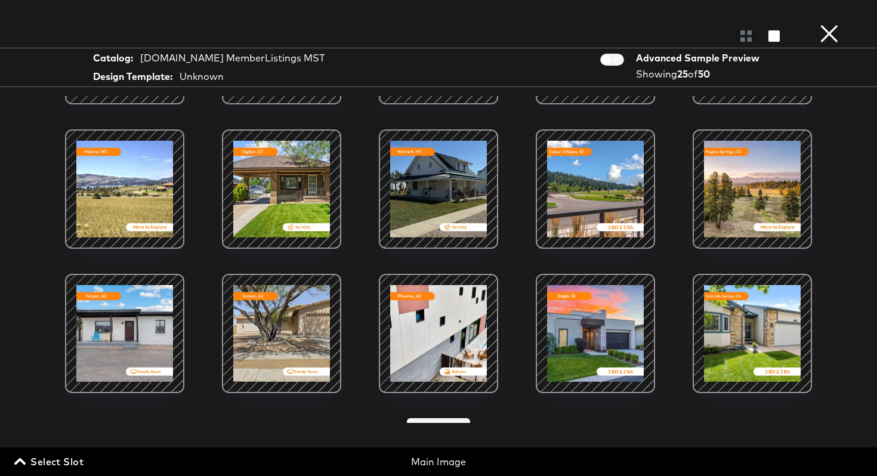
scroll to position [419, 0]
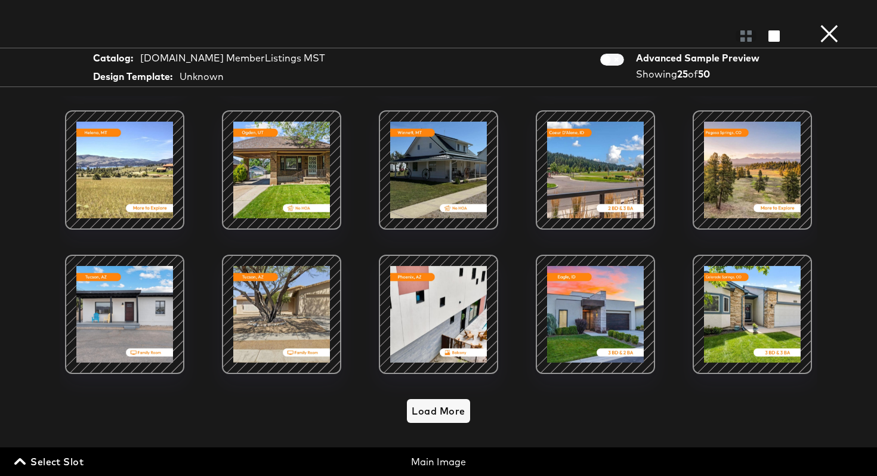
click at [601, 320] on div at bounding box center [595, 314] width 101 height 101
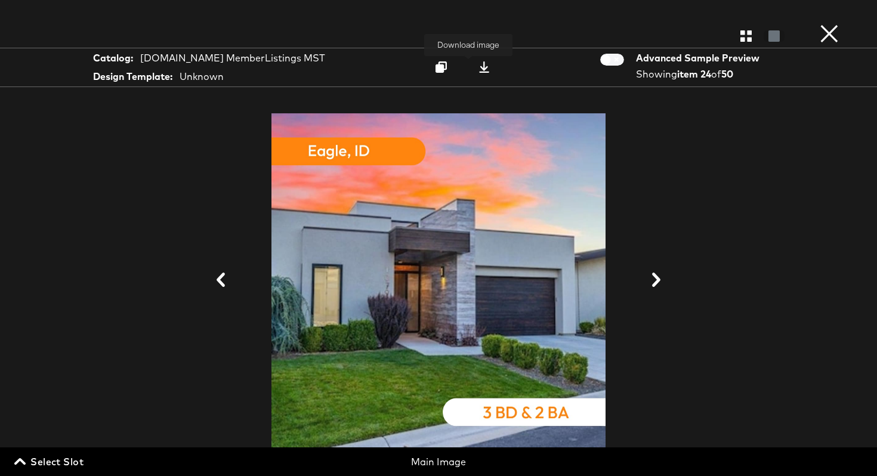
click at [479, 69] on icon at bounding box center [484, 66] width 11 height 11
click at [838, 24] on button "×" at bounding box center [830, 12] width 24 height 24
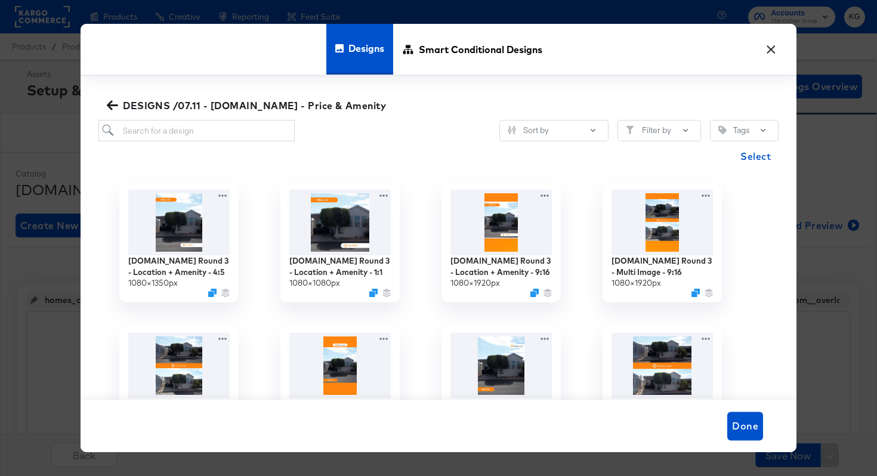
click at [769, 49] on button "×" at bounding box center [770, 46] width 21 height 21
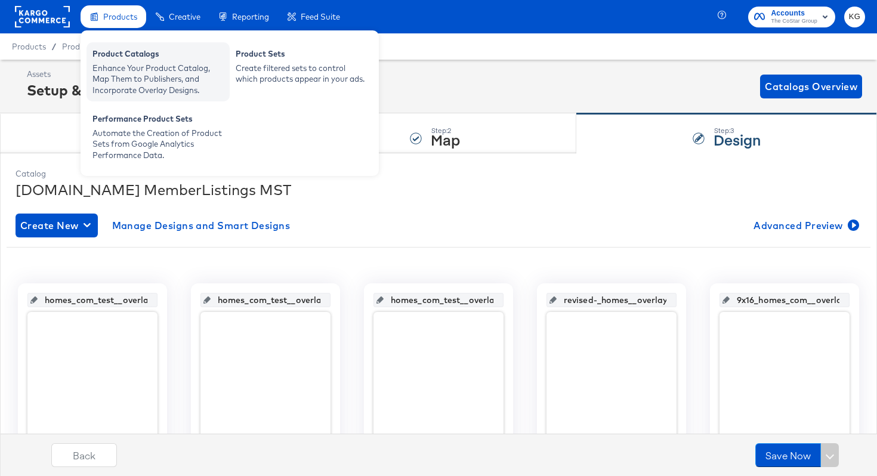
click at [128, 63] on div "Enhance Your Product Catalog, Map Them to Publishers, and Incorporate Overlay D…" at bounding box center [158, 79] width 131 height 33
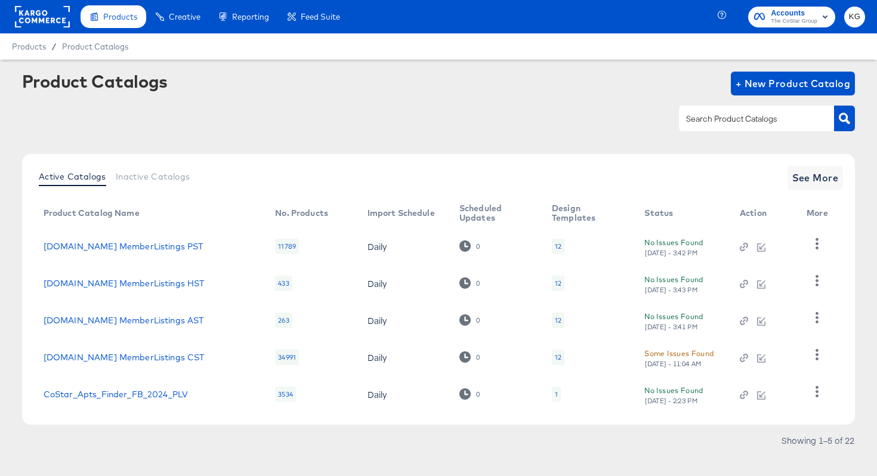
click at [698, 127] on div at bounding box center [756, 118] width 155 height 25
type input "homes"
click at [845, 123] on icon "button" at bounding box center [844, 118] width 11 height 11
click at [814, 180] on span "See More" at bounding box center [816, 177] width 47 height 17
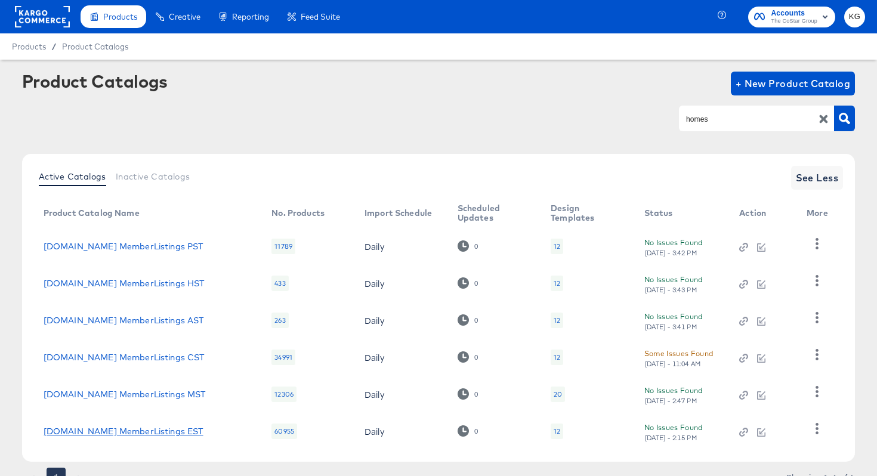
click at [101, 432] on link "[DOMAIN_NAME] MemberListings EST" at bounding box center [124, 432] width 160 height 10
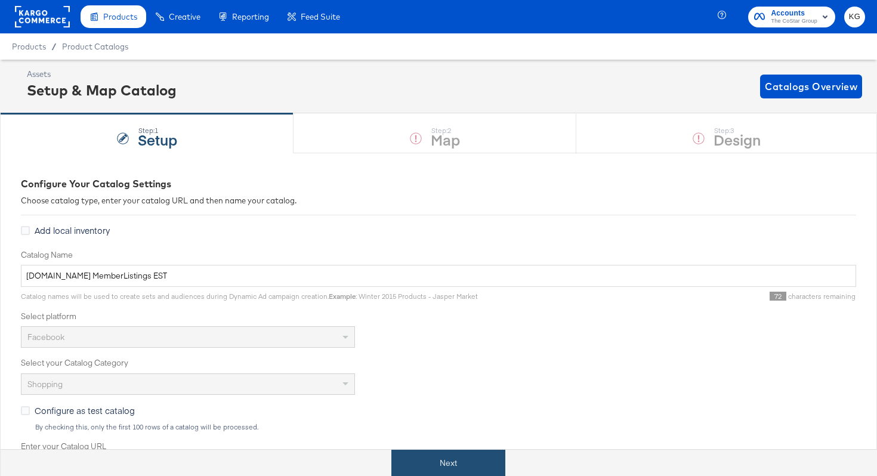
click at [443, 467] on button "Next" at bounding box center [449, 463] width 114 height 27
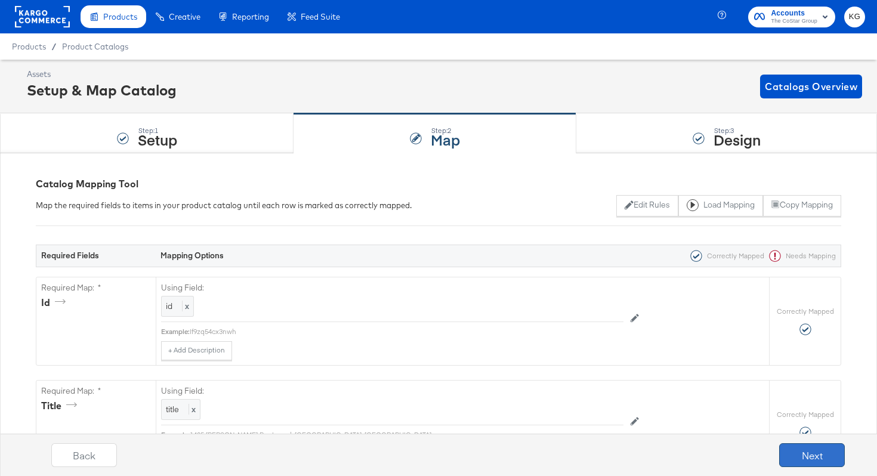
click at [802, 463] on button "Next" at bounding box center [812, 455] width 66 height 24
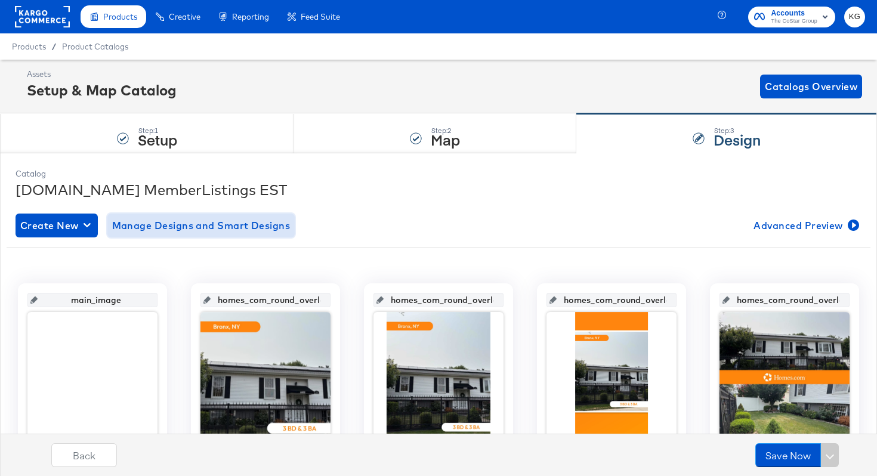
click at [205, 229] on span "Manage Designs and Smart Designs" at bounding box center [201, 225] width 178 height 17
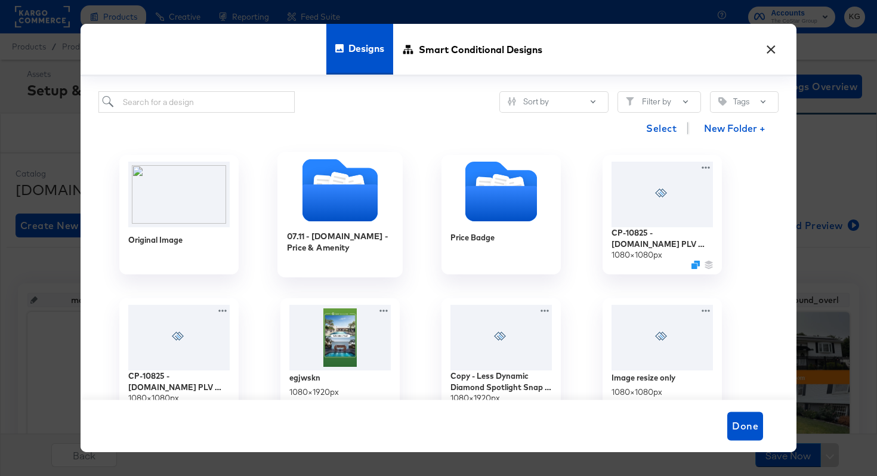
click at [320, 204] on icon "Folder" at bounding box center [340, 203] width 75 height 37
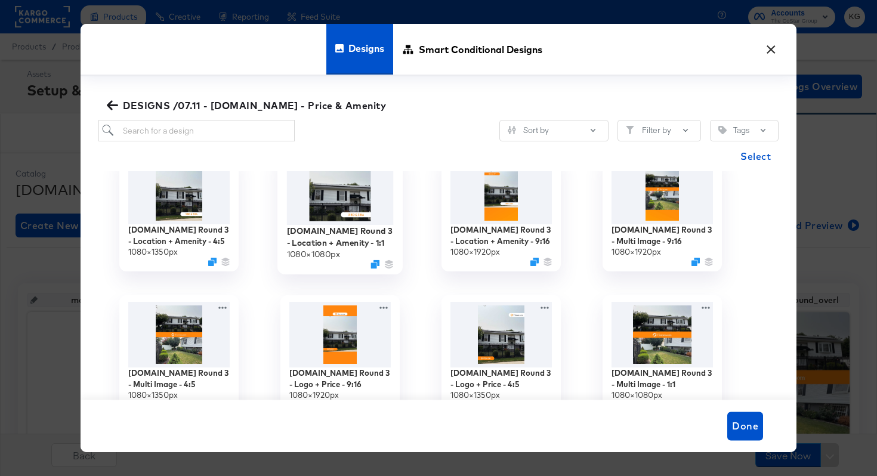
scroll to position [33, 0]
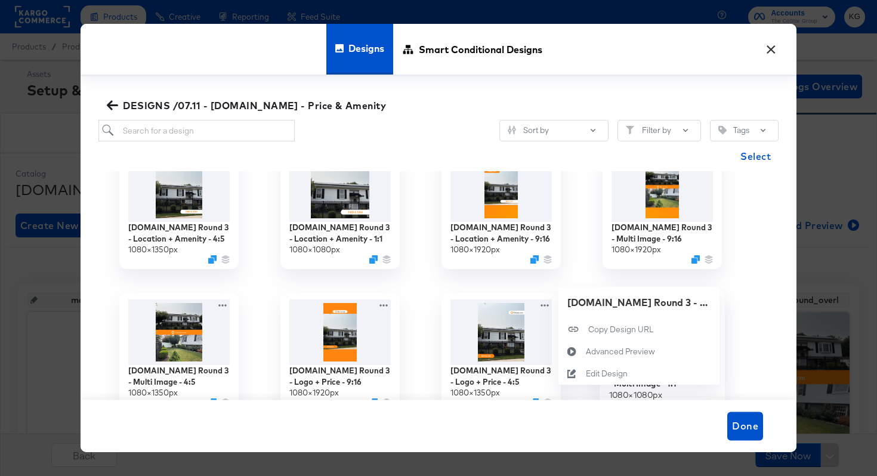
click at [704, 303] on div "[DOMAIN_NAME] Round 3 - Multi Image - 1:1 1080 × 1080 px [DOMAIN_NAME] Round 3 …" at bounding box center [662, 352] width 161 height 143
click at [586, 352] on div "Advanced Preview Advanced Preview" at bounding box center [586, 352] width 0 height 0
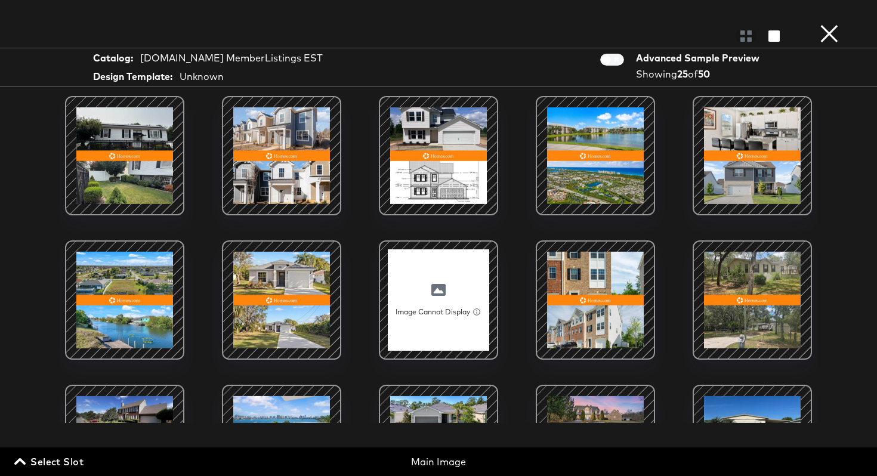
click at [744, 157] on div at bounding box center [752, 155] width 101 height 101
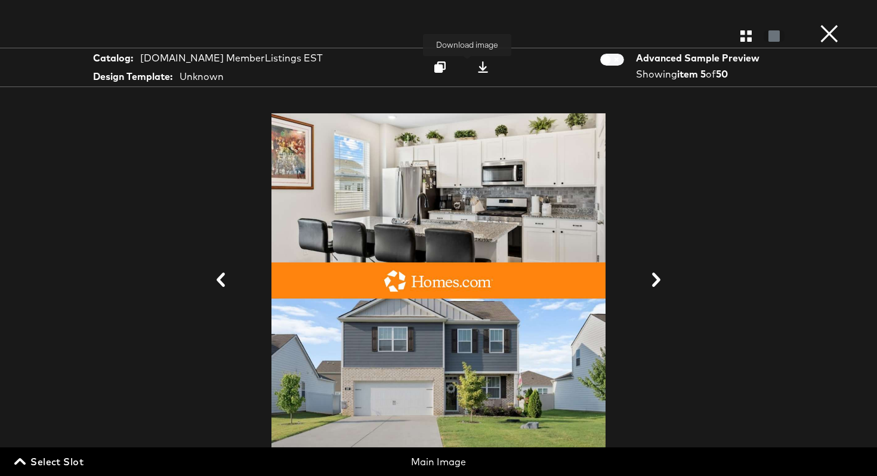
click at [477, 70] on icon at bounding box center [482, 66] width 11 height 11
click at [829, 24] on button "×" at bounding box center [830, 12] width 24 height 24
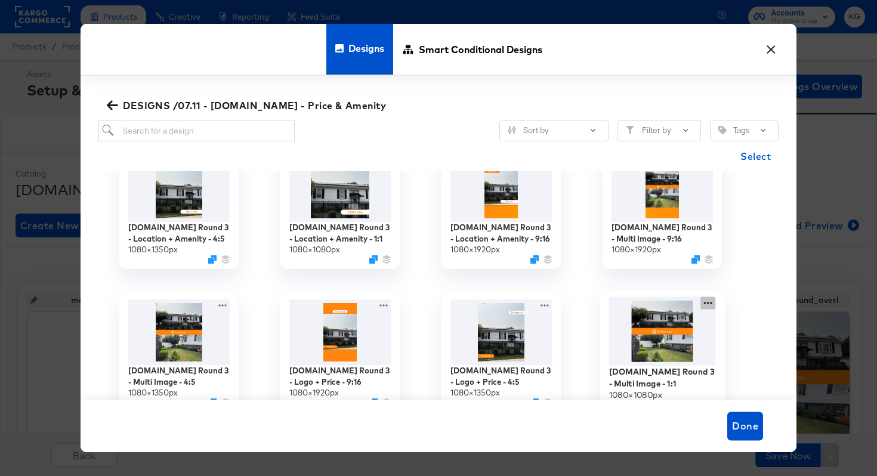
click at [710, 306] on div "[DOMAIN_NAME] Round 3 - Multi Image - 1:1 1080 × 1080 px" at bounding box center [662, 352] width 161 height 143
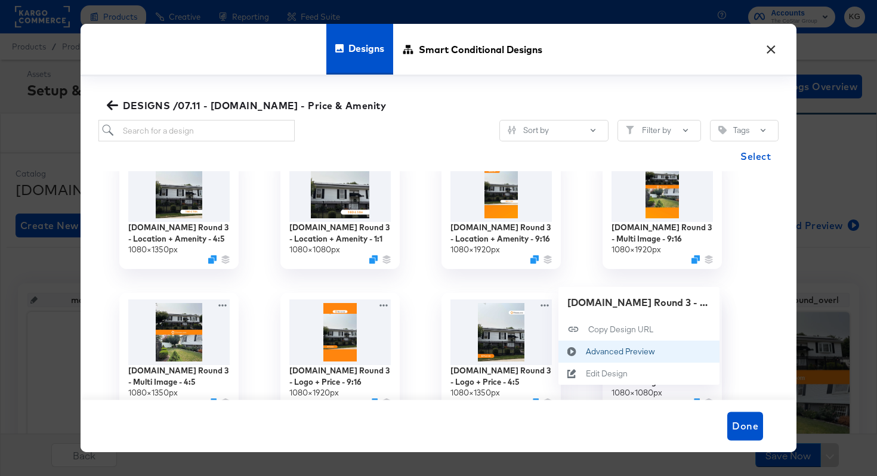
click at [586, 352] on div "Advanced Preview Advanced Preview" at bounding box center [586, 352] width 0 height 0
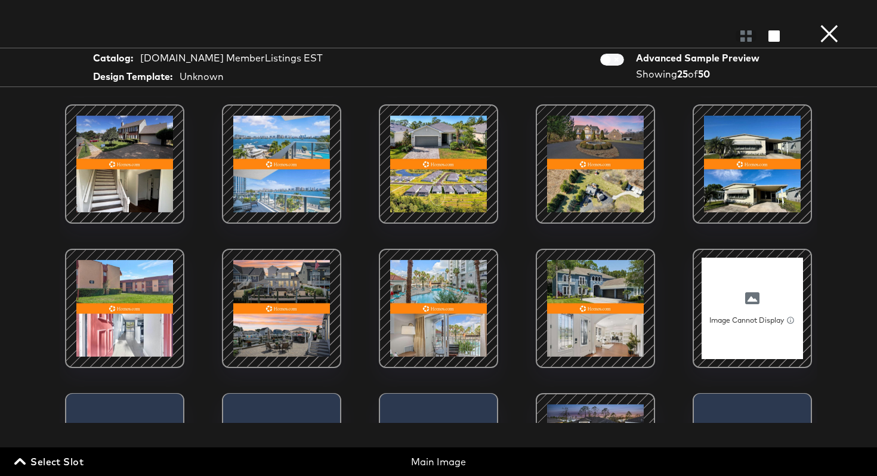
scroll to position [288, 0]
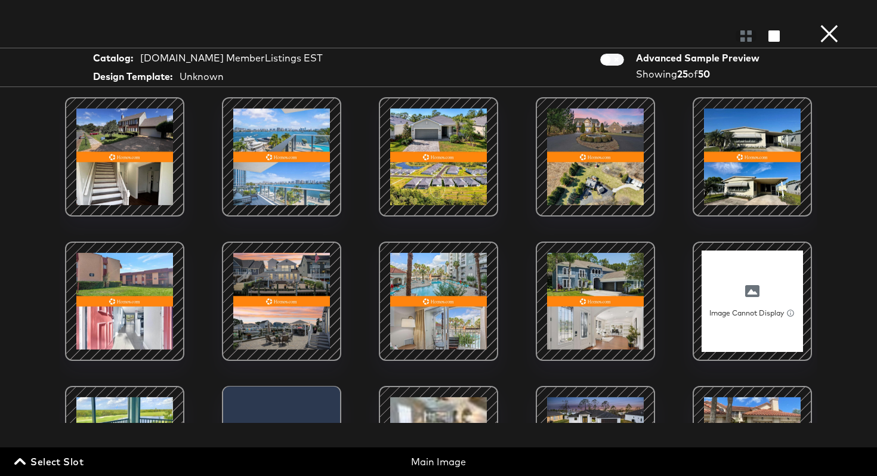
click at [605, 307] on div at bounding box center [595, 301] width 101 height 101
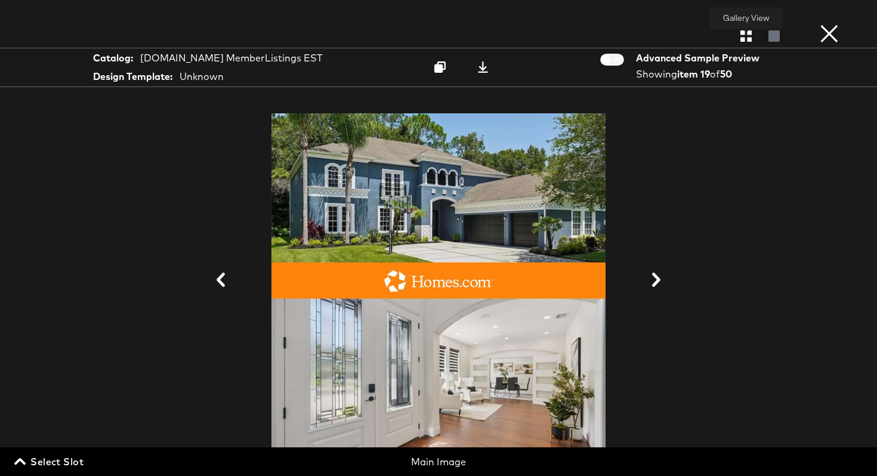
click at [743, 36] on icon "button" at bounding box center [746, 35] width 11 height 11
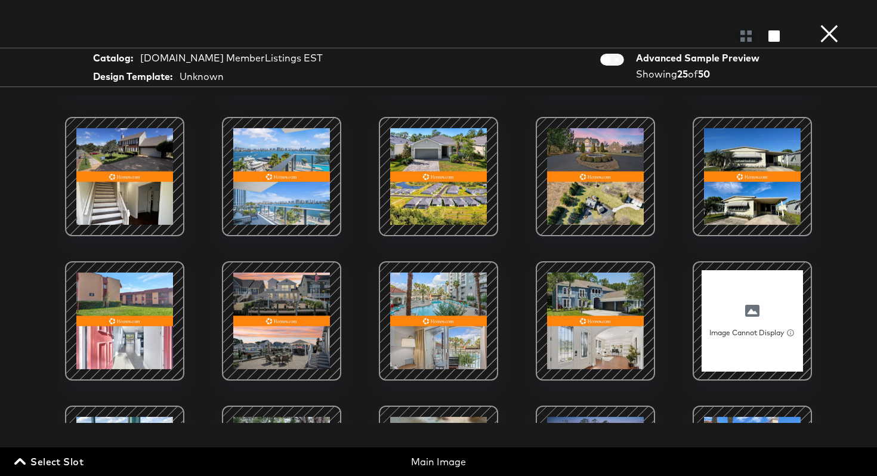
scroll to position [270, 0]
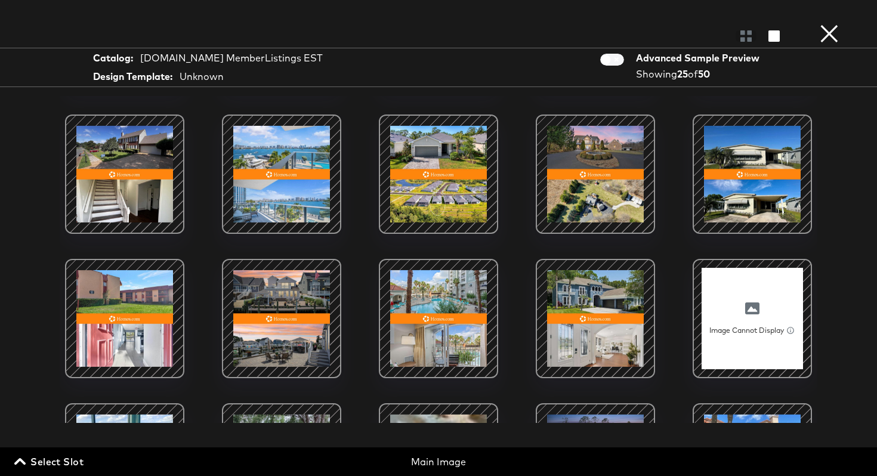
click at [439, 322] on div at bounding box center [438, 318] width 101 height 101
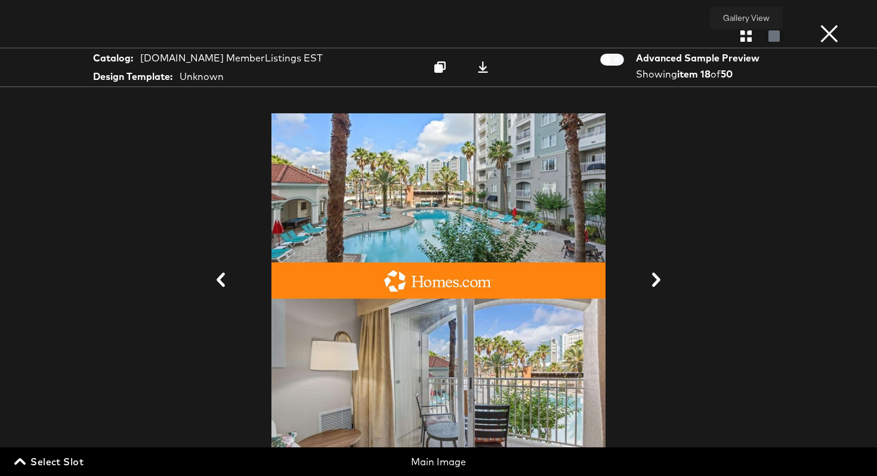
click at [743, 41] on icon "button" at bounding box center [746, 35] width 11 height 11
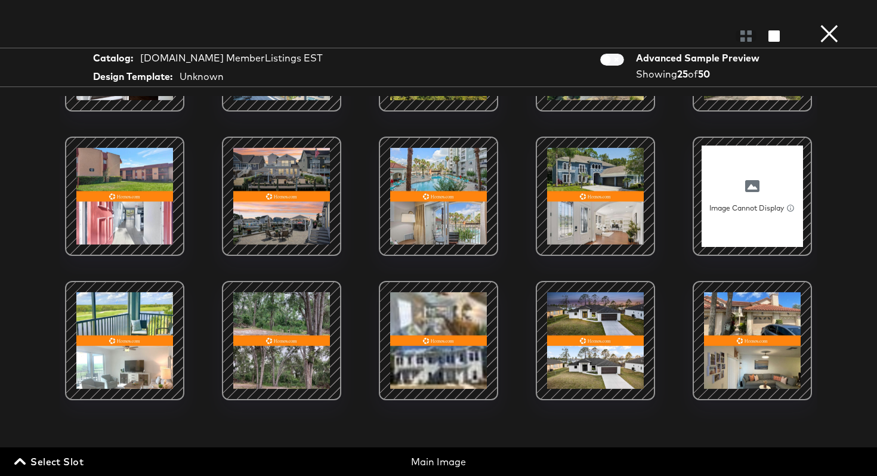
scroll to position [419, 0]
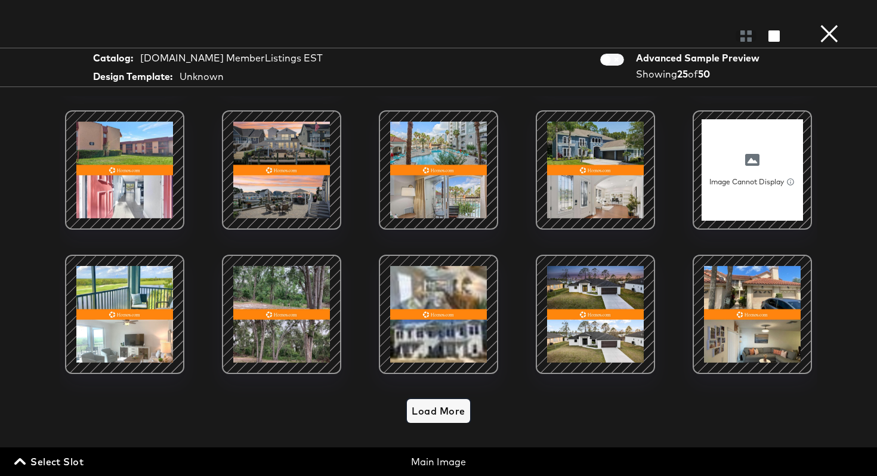
click at [449, 406] on span "Load More" at bounding box center [438, 411] width 53 height 17
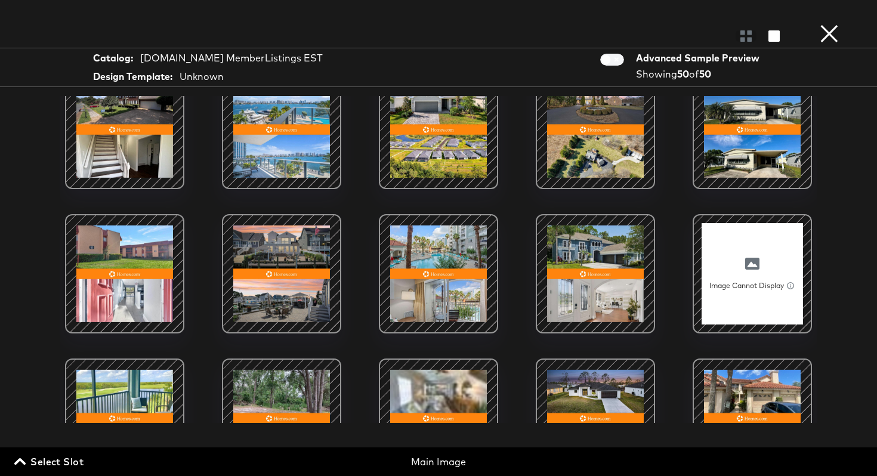
scroll to position [316, 0]
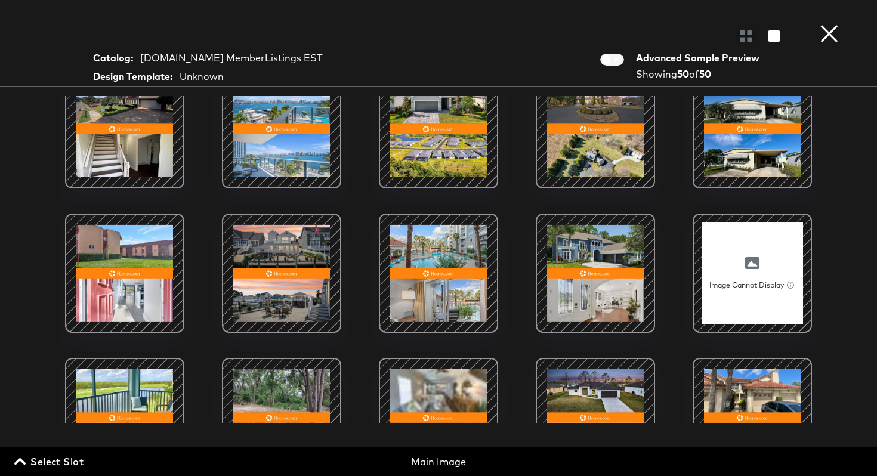
click at [581, 279] on div at bounding box center [595, 273] width 101 height 101
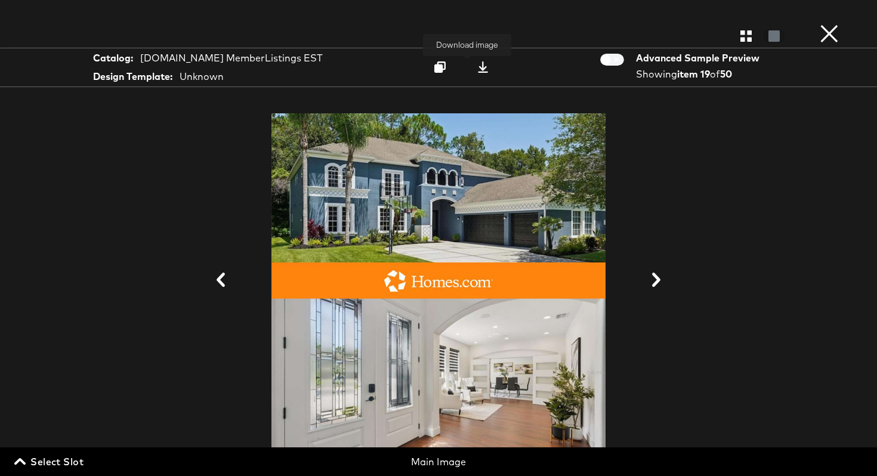
click at [477, 70] on icon at bounding box center [482, 66] width 11 height 11
